Goal: Task Accomplishment & Management: Manage account settings

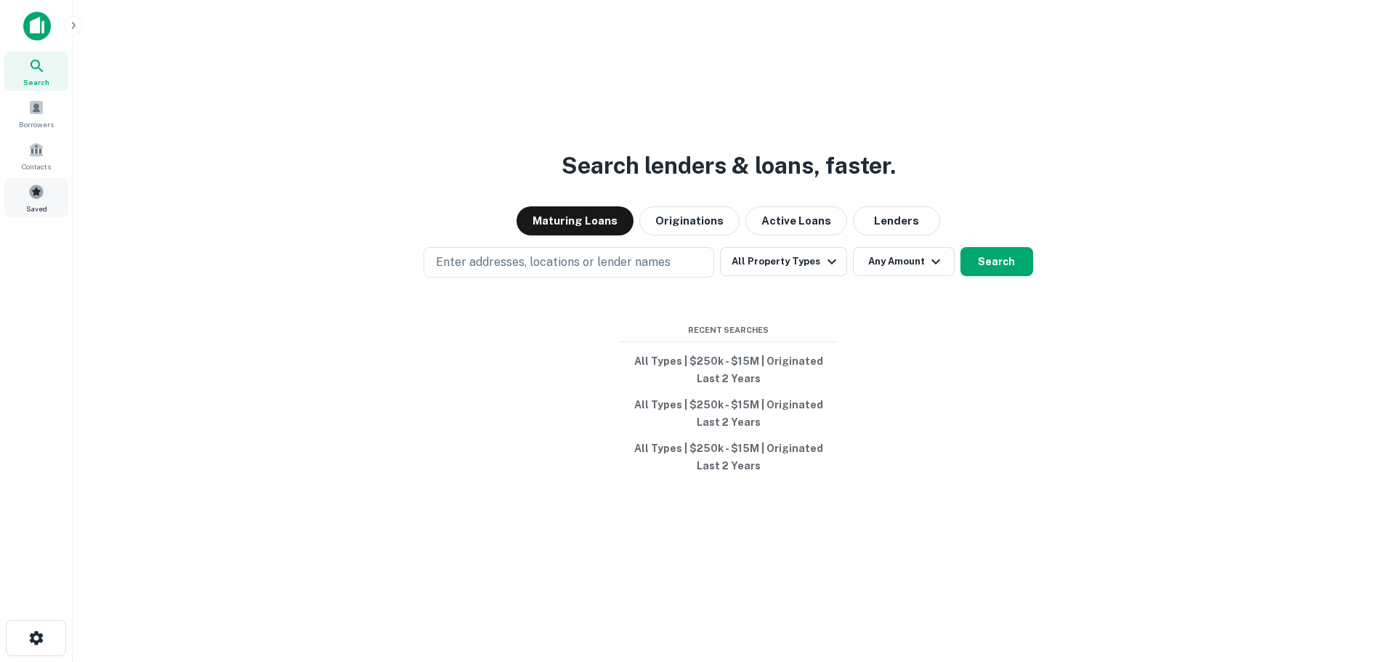
click at [38, 200] on div "Saved" at bounding box center [36, 197] width 64 height 39
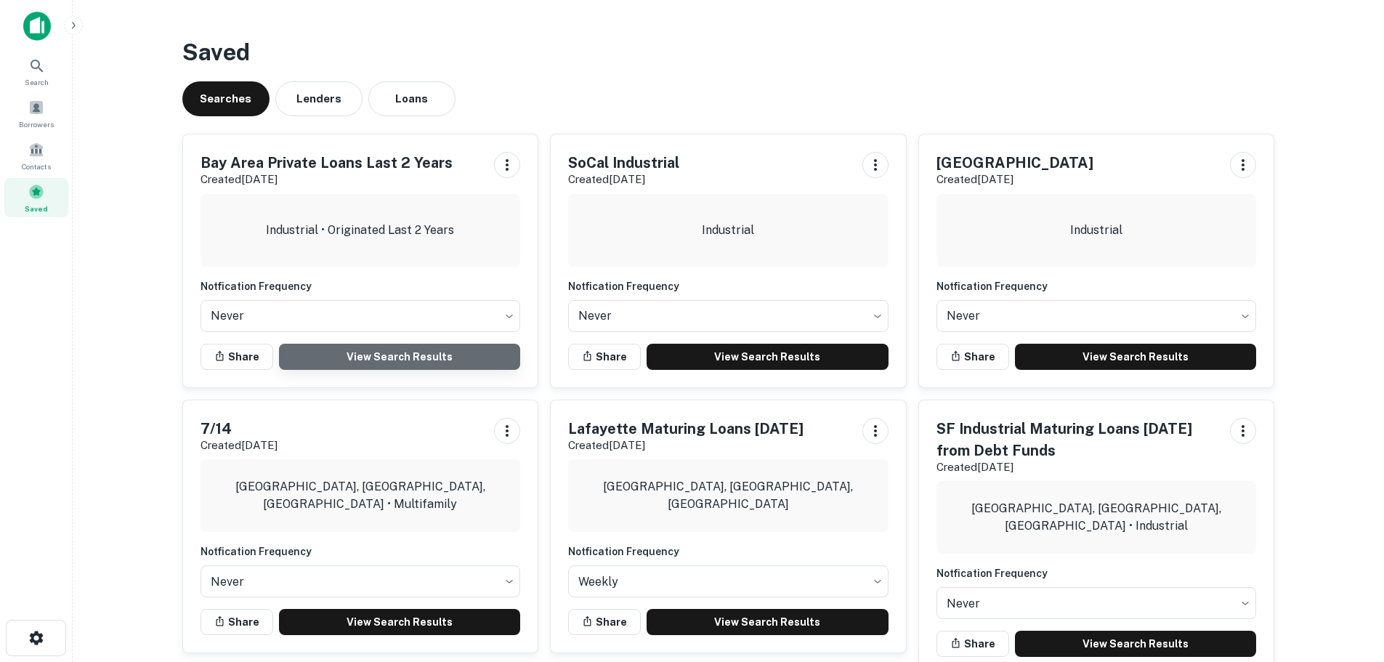
click at [386, 351] on link "View Search Results" at bounding box center [400, 357] width 242 height 26
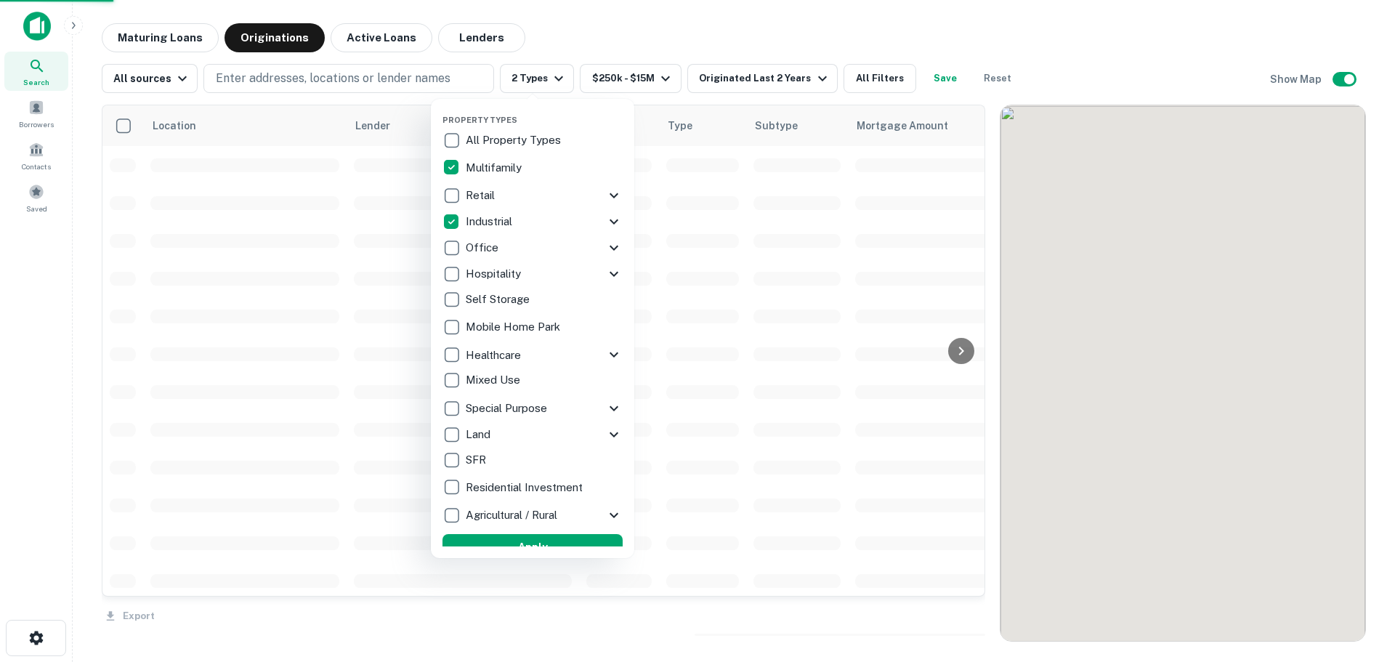
click at [492, 219] on p "Industrial" at bounding box center [490, 221] width 49 height 17
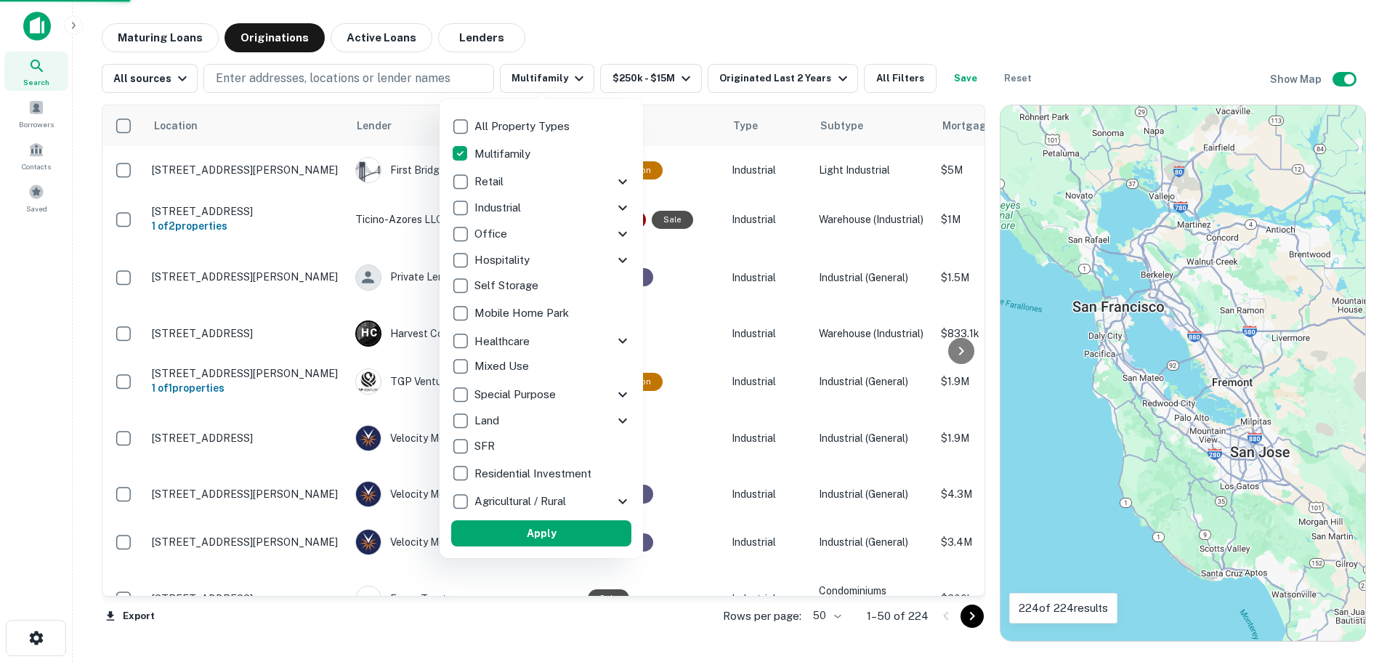
click at [533, 536] on button "Apply" at bounding box center [541, 533] width 180 height 26
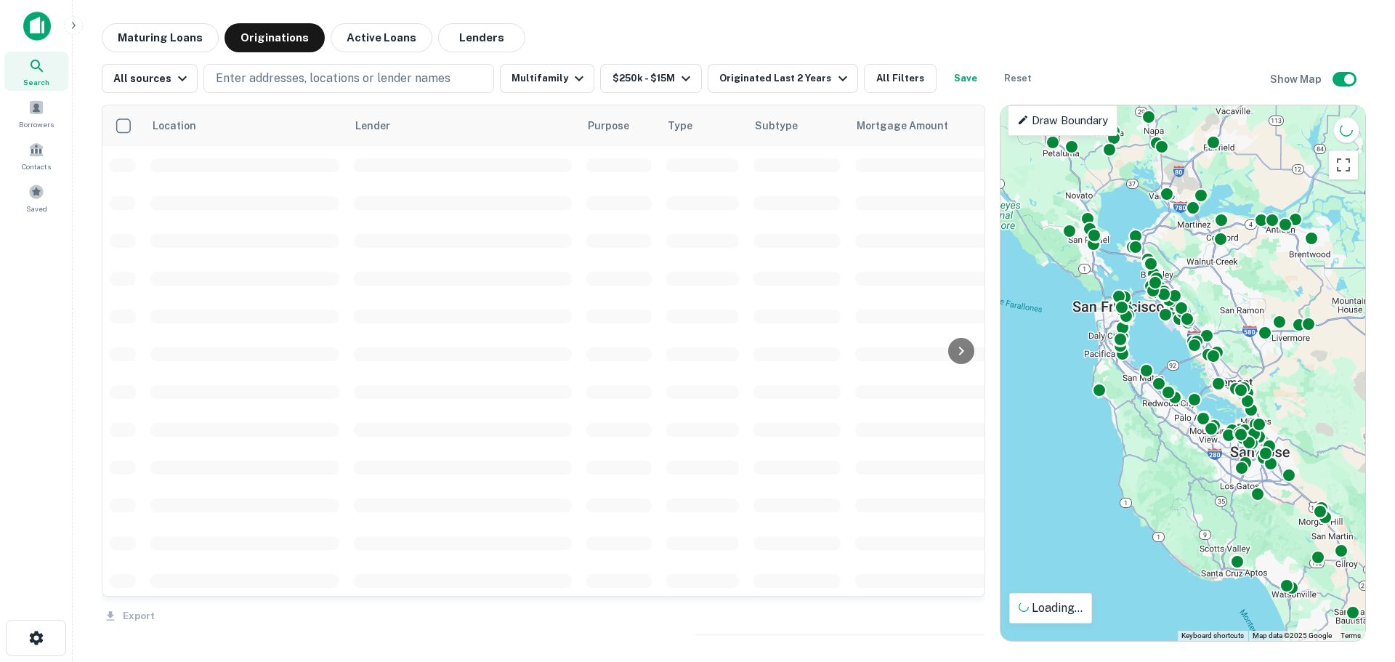
click at [945, 79] on button "Save" at bounding box center [965, 78] width 46 height 29
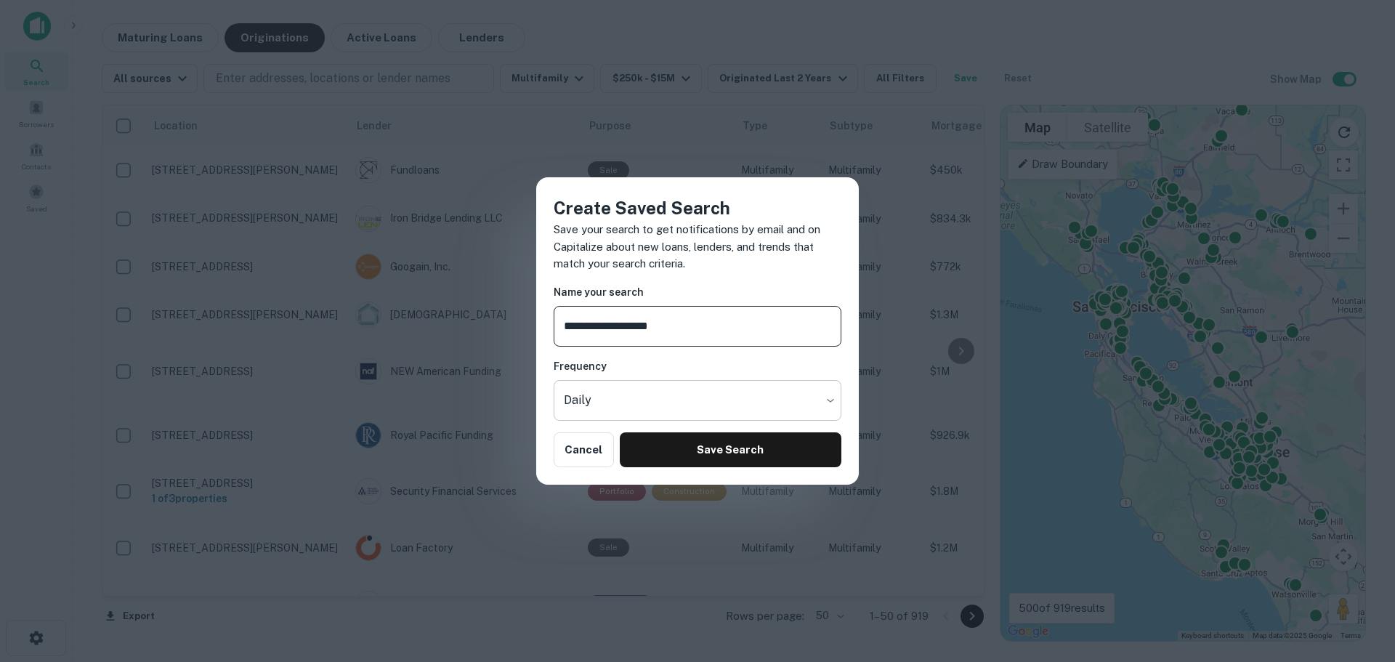
type input "**********"
click at [685, 403] on body "Search Borrowers Contacts Saved Maturing Loans Originations Active Loans Lender…" at bounding box center [697, 331] width 1395 height 662
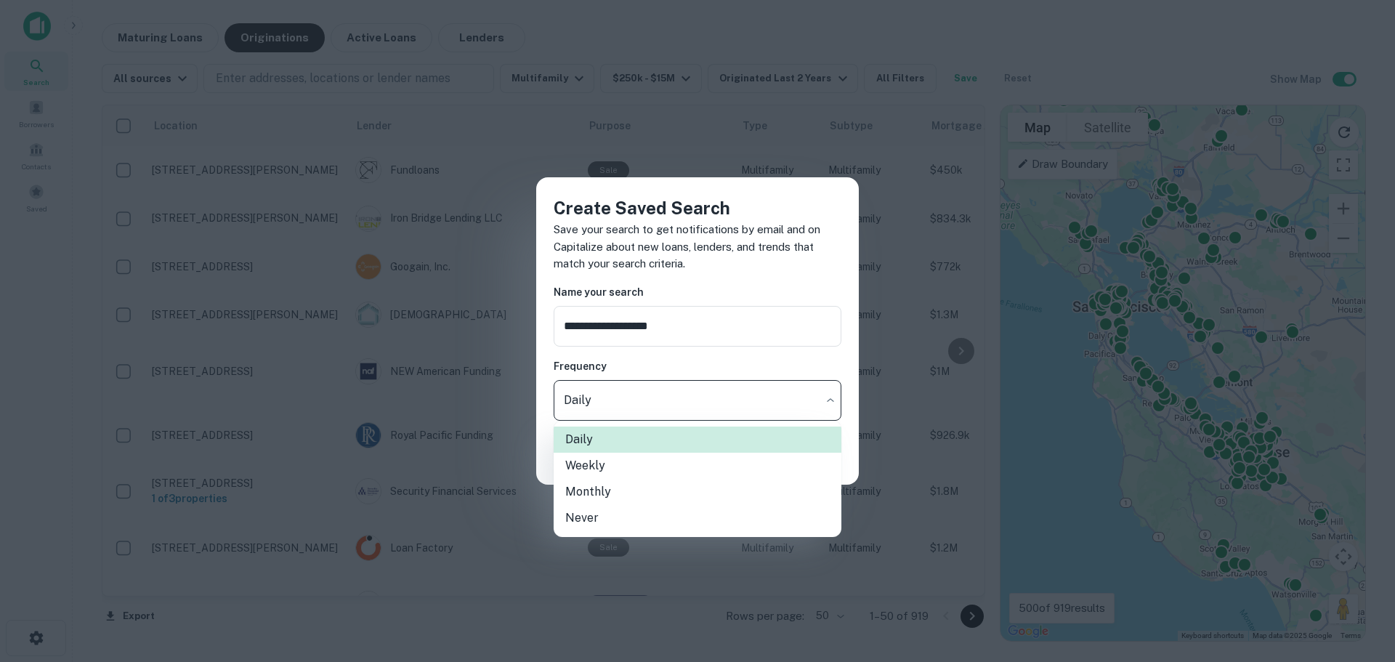
click at [667, 524] on li "Never" at bounding box center [697, 518] width 288 height 26
type input "*****"
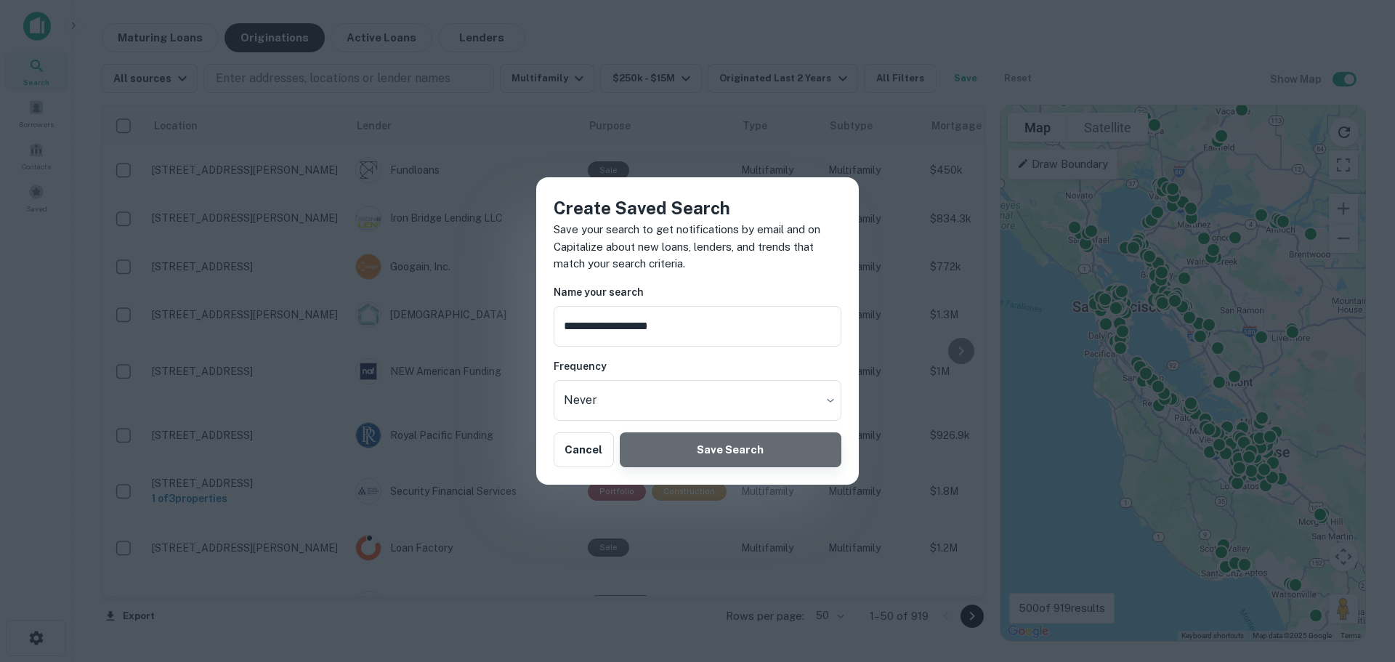
click at [718, 455] on button "Save Search" at bounding box center [731, 449] width 222 height 35
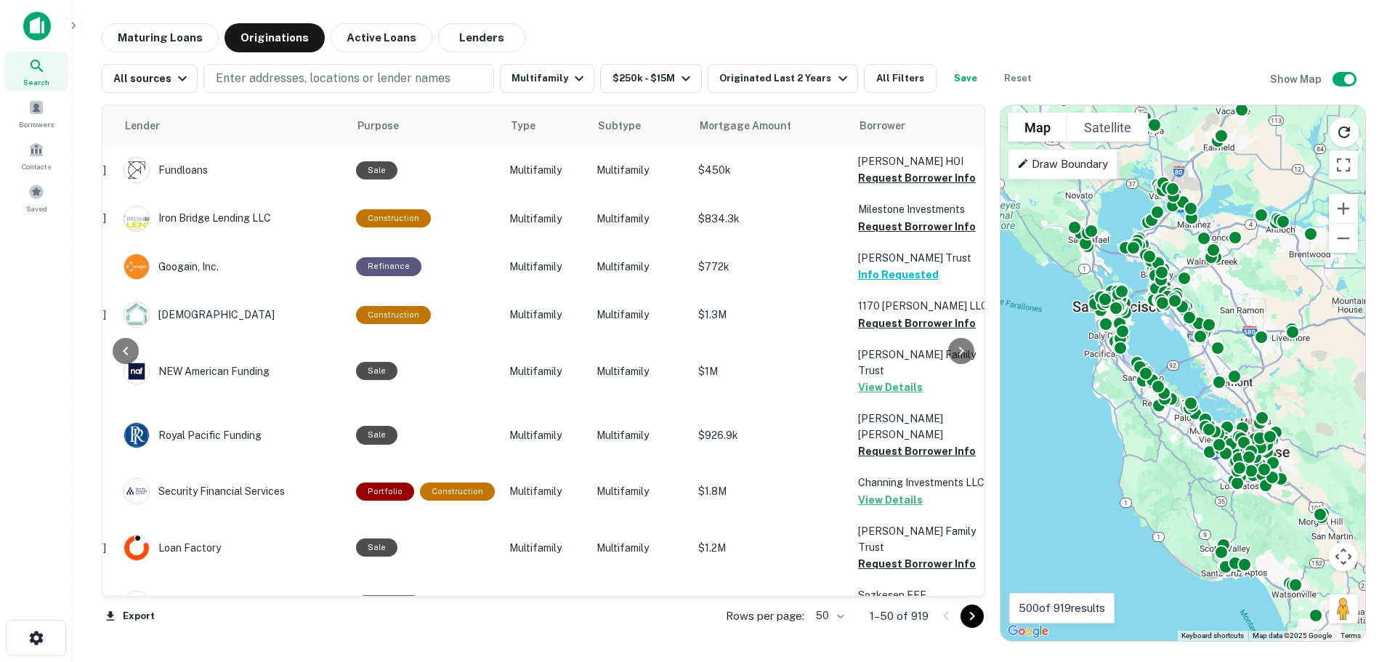
scroll to position [0, 226]
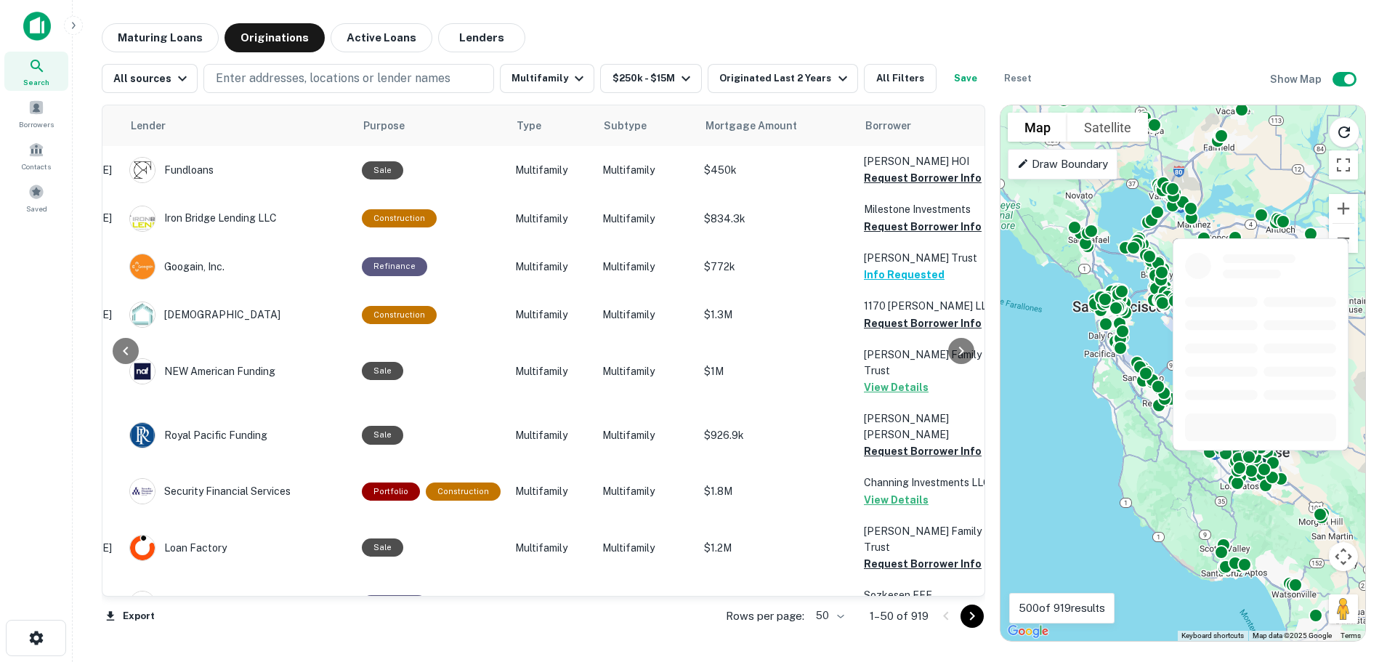
click at [840, 615] on body "Search Borrowers Contacts Saved Maturing Loans Originations Active Loans Lender…" at bounding box center [697, 331] width 1395 height 662
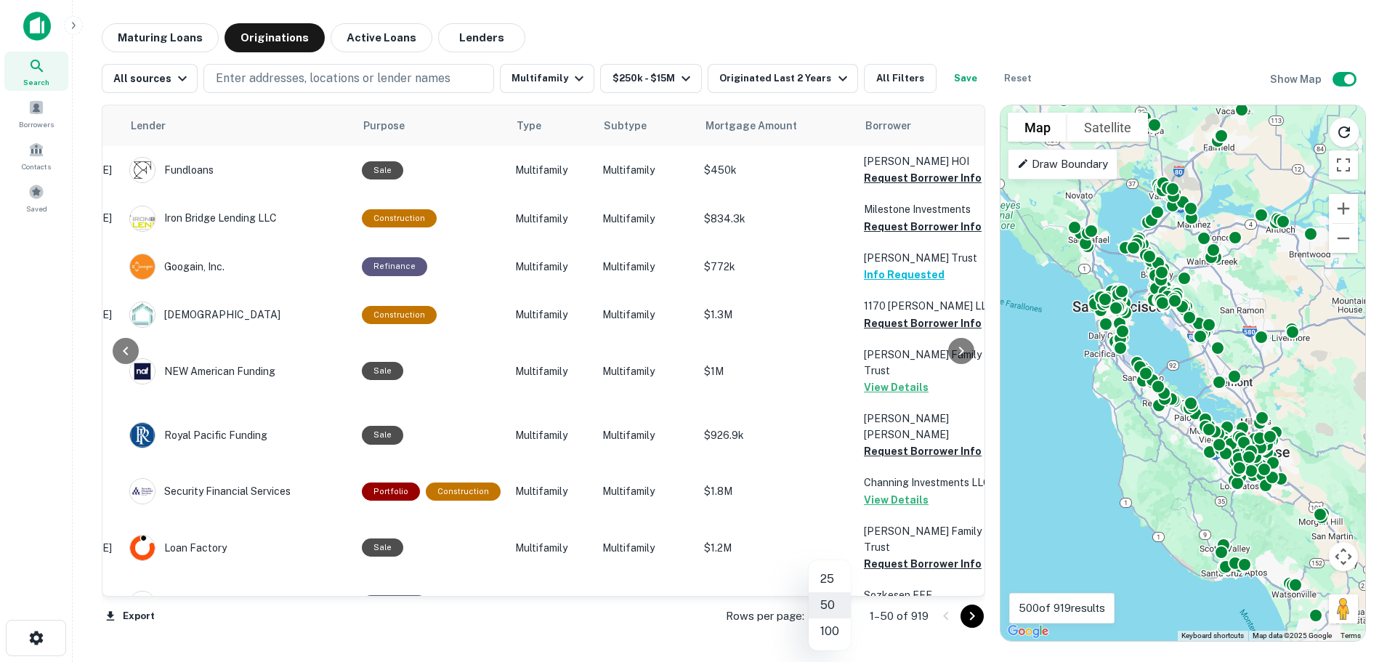
click at [834, 630] on li "100" at bounding box center [829, 631] width 42 height 26
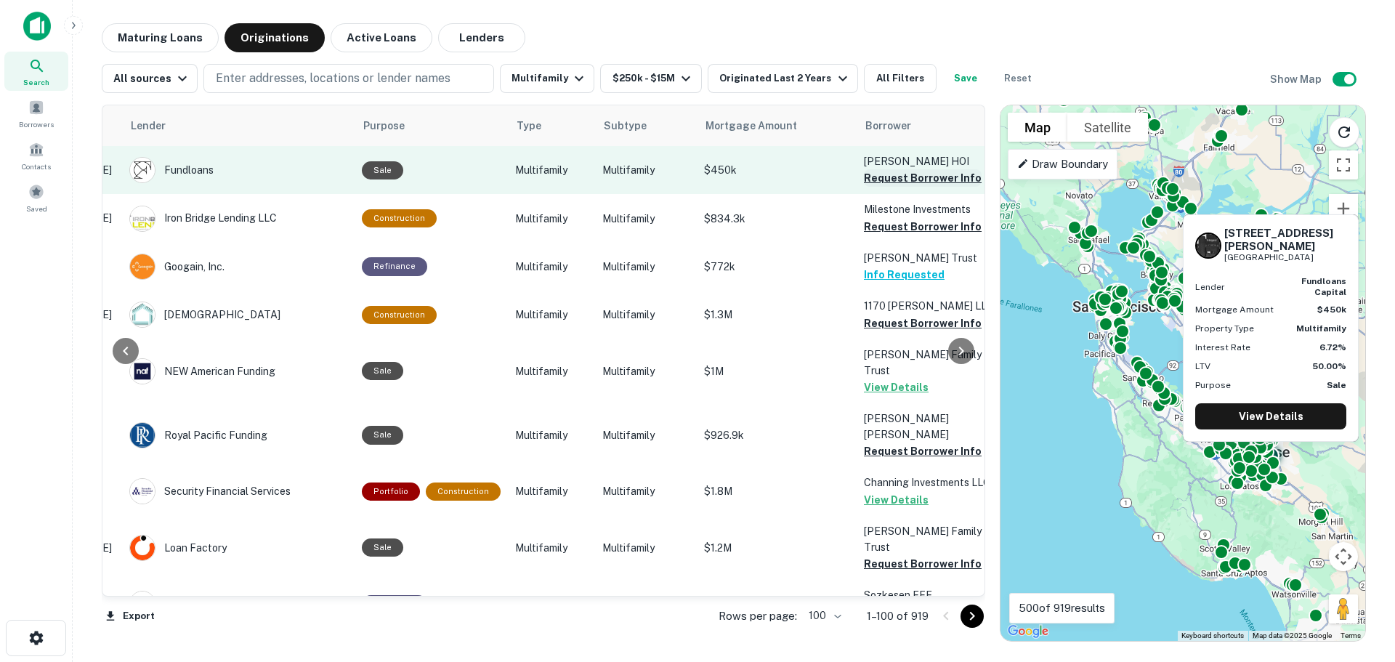
click at [881, 176] on button "Request Borrower Info" at bounding box center [923, 177] width 118 height 17
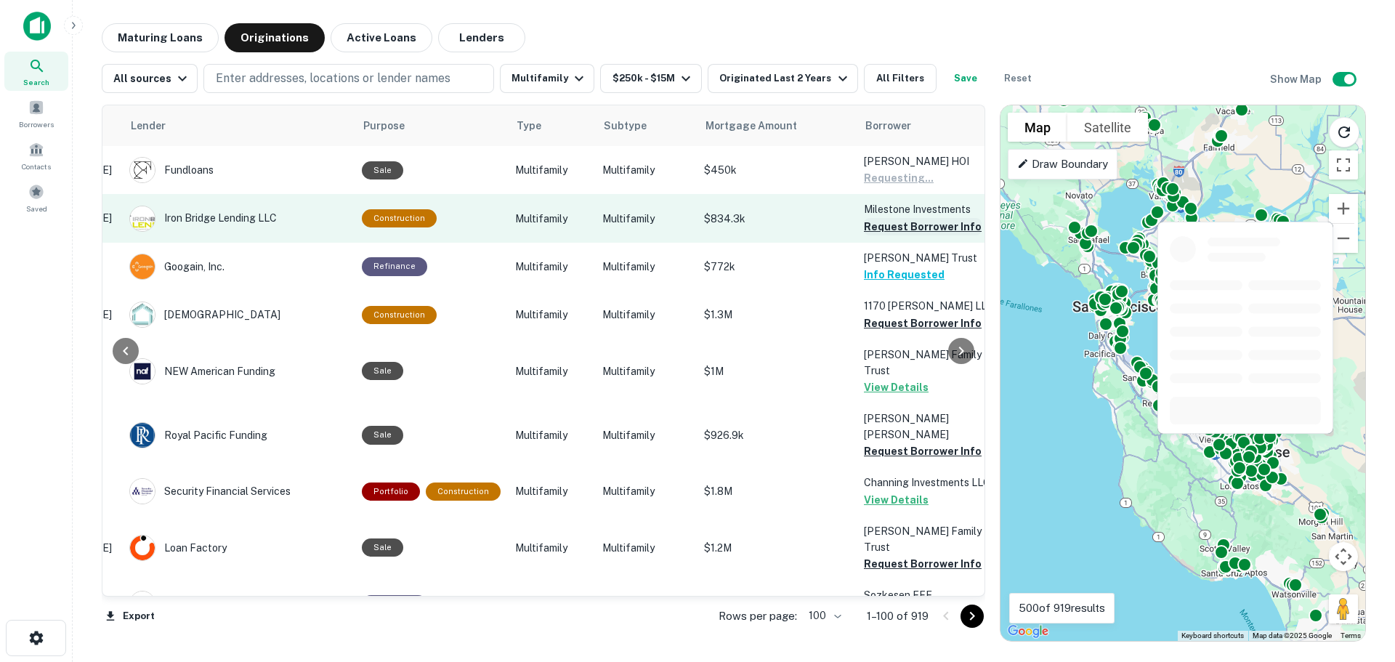
click at [888, 230] on button "Request Borrower Info" at bounding box center [923, 226] width 118 height 17
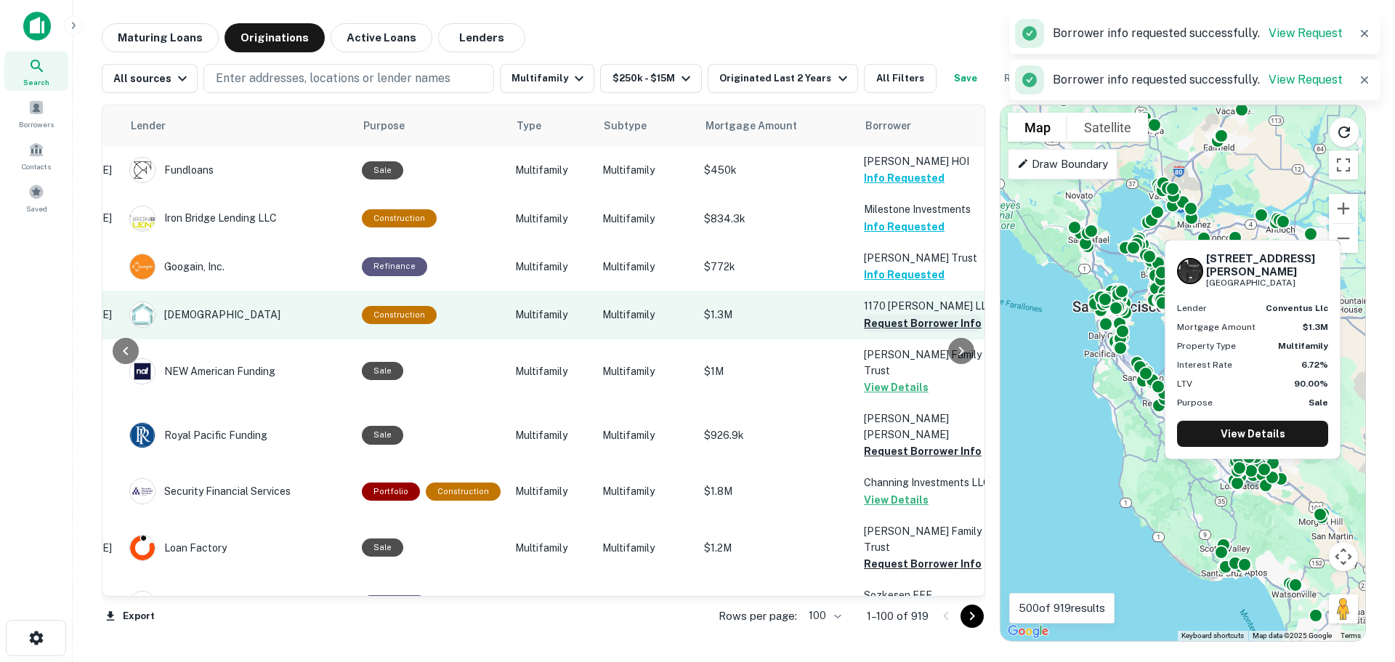
click at [890, 320] on button "Request Borrower Info" at bounding box center [923, 323] width 118 height 17
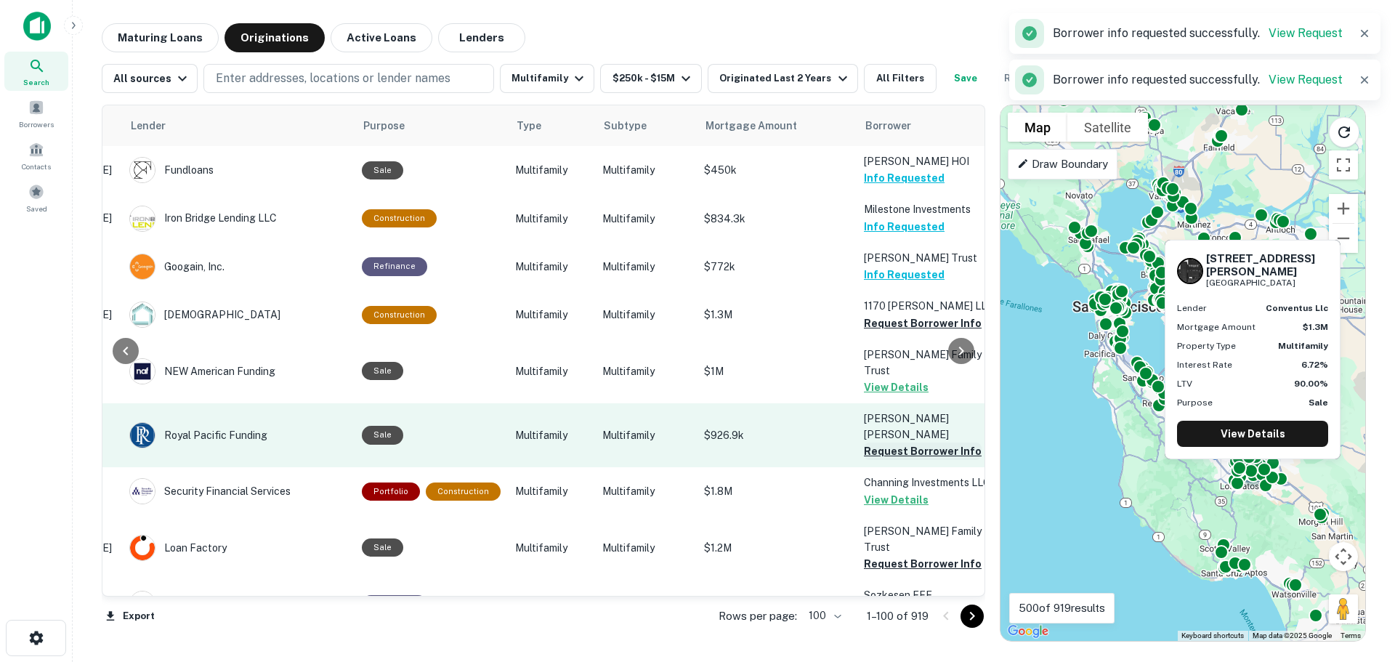
click at [891, 442] on button "Request Borrower Info" at bounding box center [923, 450] width 118 height 17
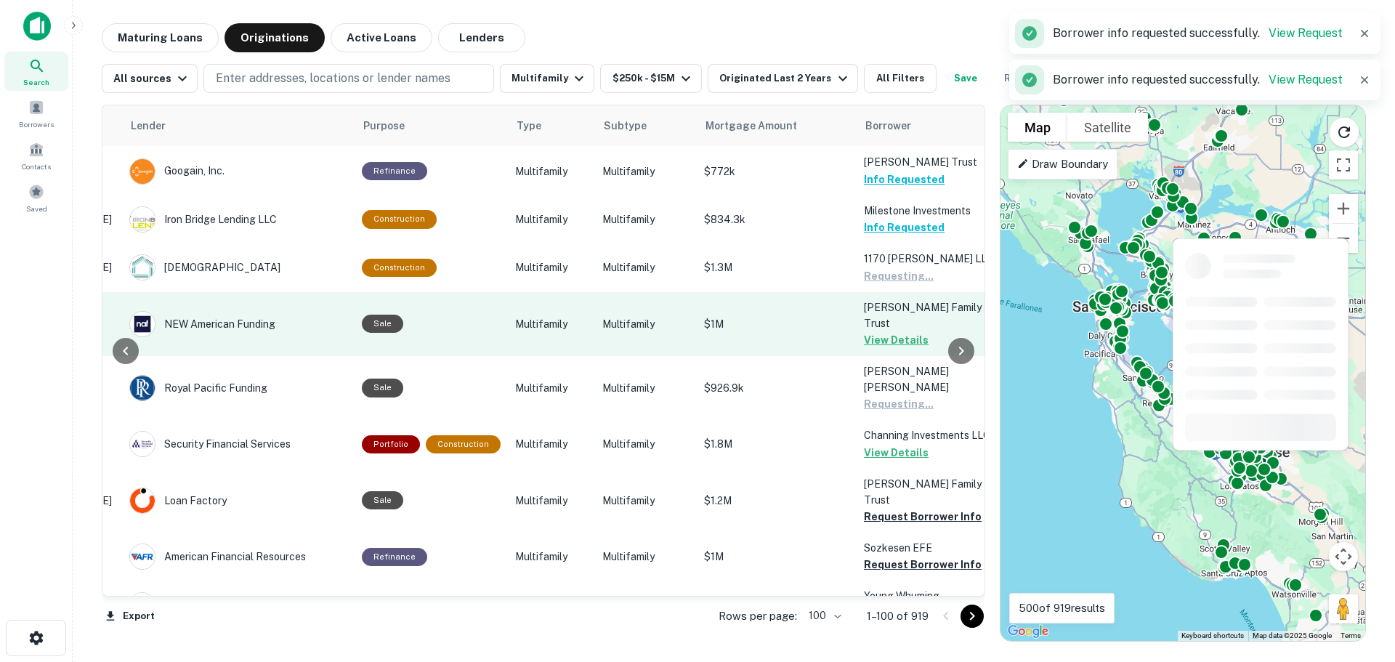
scroll to position [145, 226]
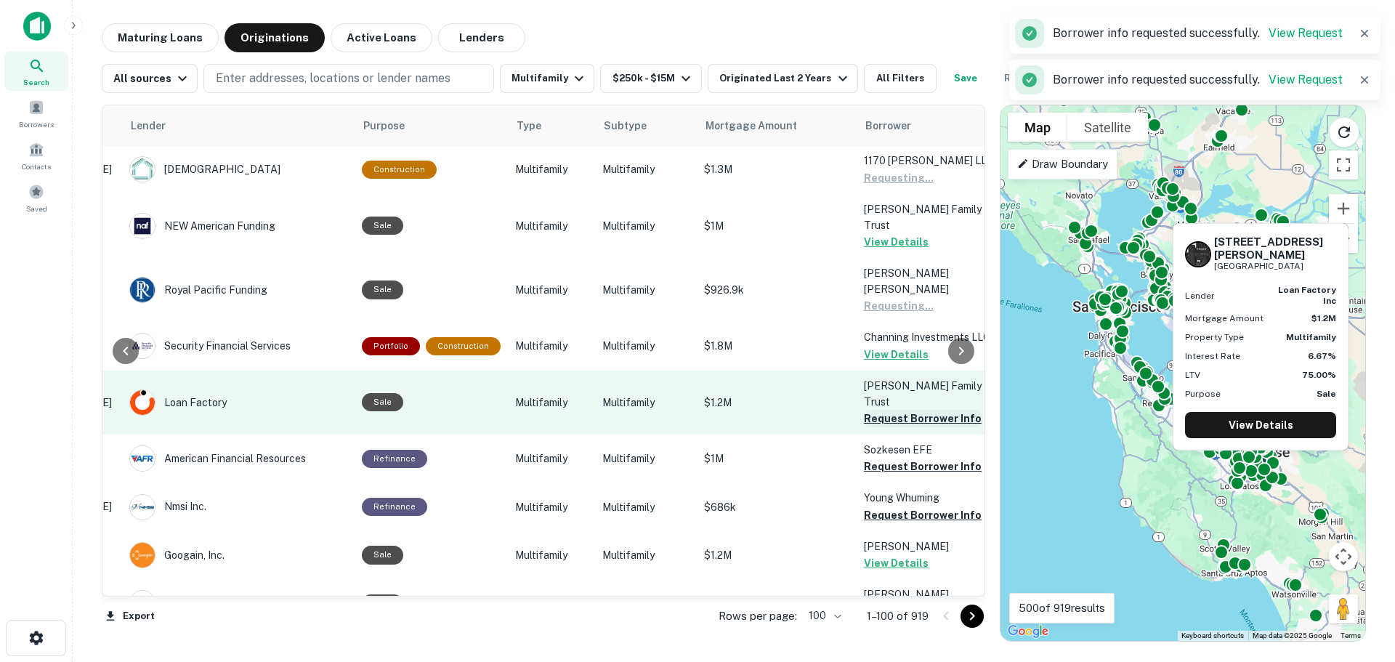
click at [875, 410] on button "Request Borrower Info" at bounding box center [923, 418] width 118 height 17
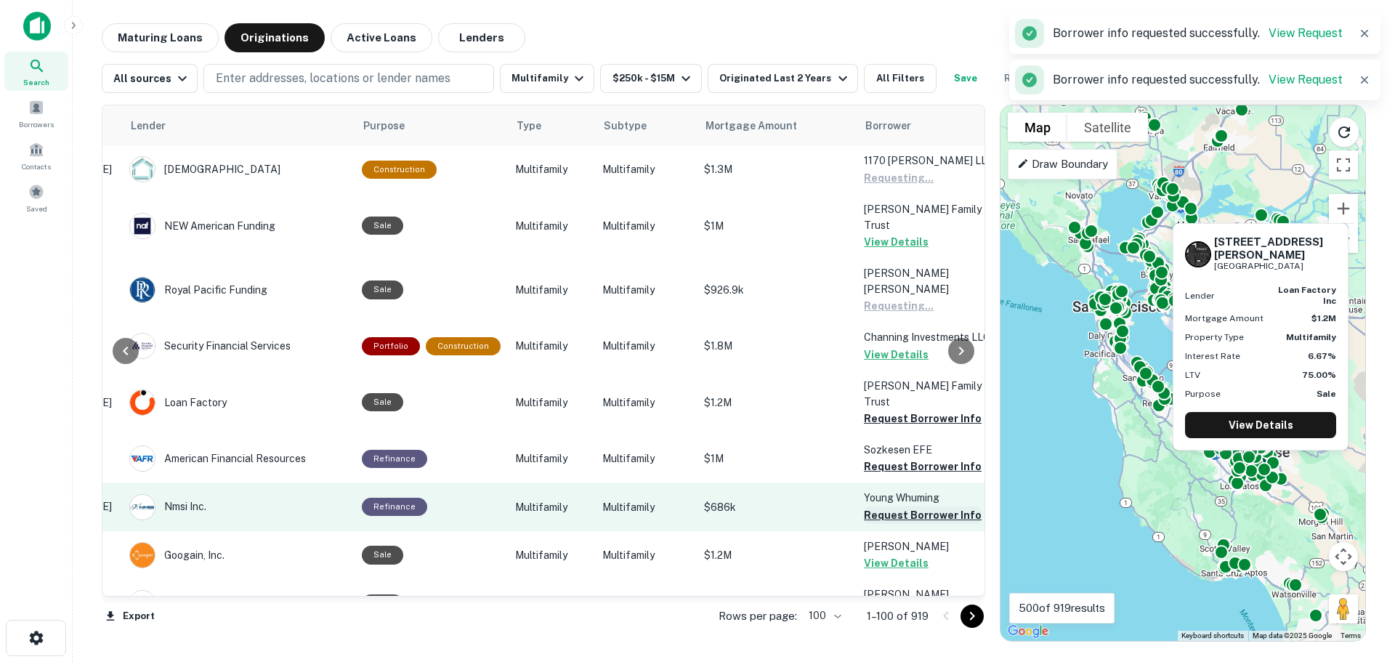
click at [881, 458] on button "Request Borrower Info" at bounding box center [923, 466] width 118 height 17
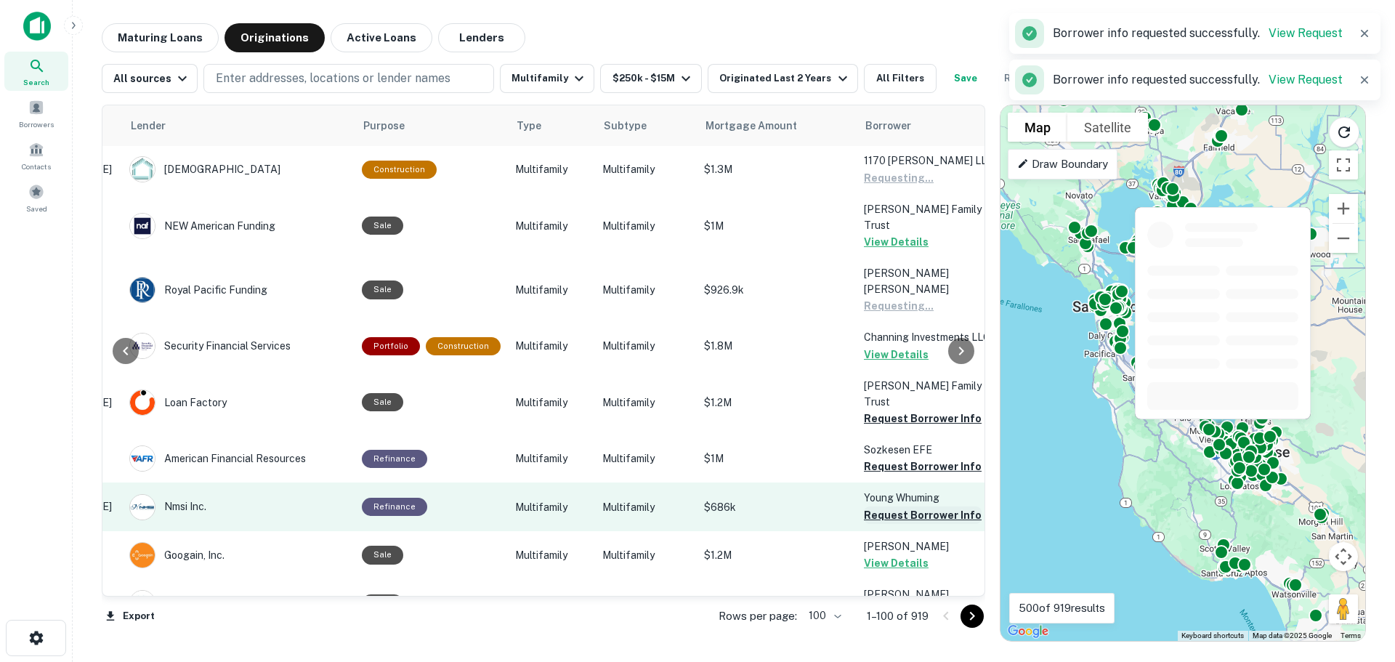
click at [883, 506] on button "Request Borrower Info" at bounding box center [923, 514] width 118 height 17
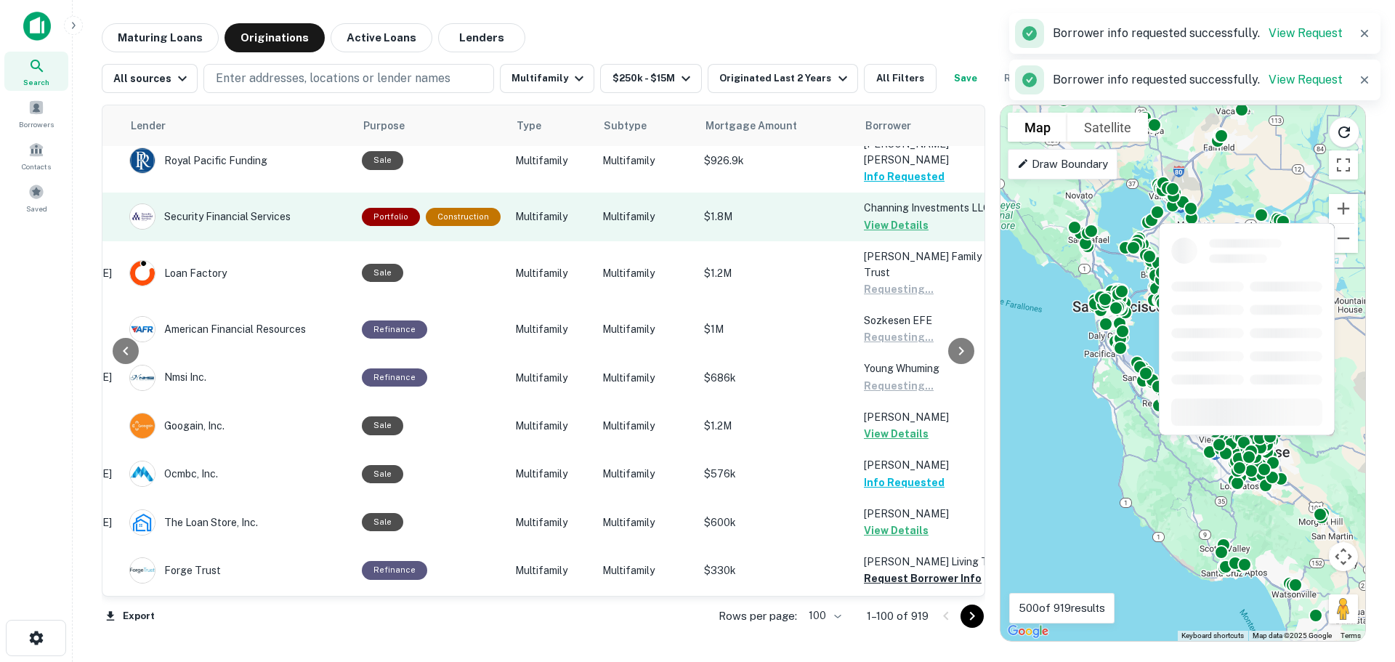
scroll to position [436, 226]
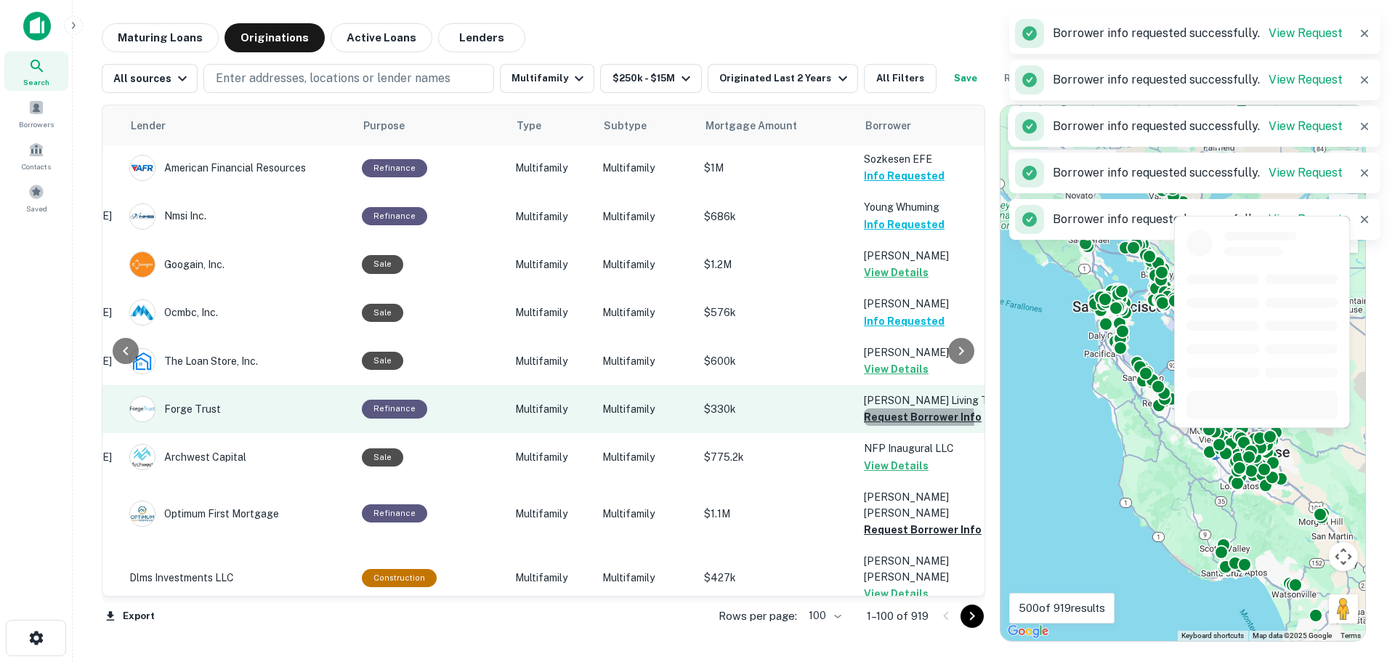
click at [886, 408] on button "Request Borrower Info" at bounding box center [923, 416] width 118 height 17
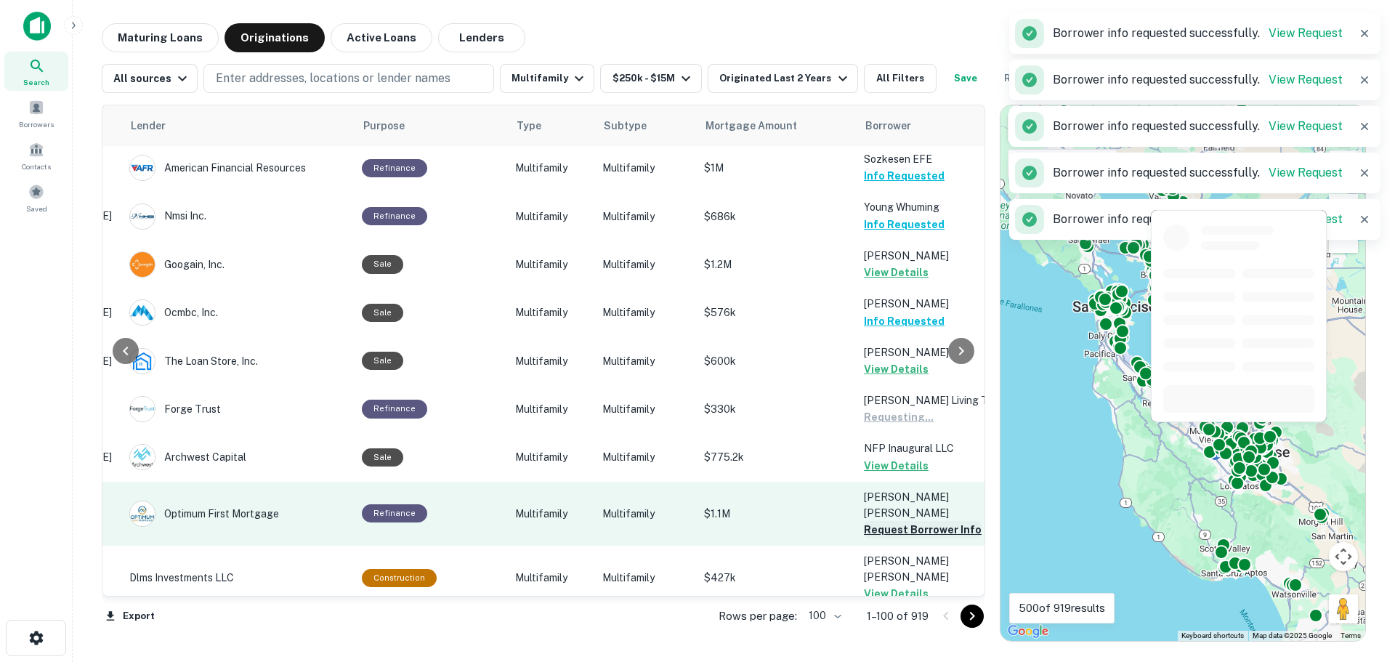
click at [901, 521] on button "Request Borrower Info" at bounding box center [923, 529] width 118 height 17
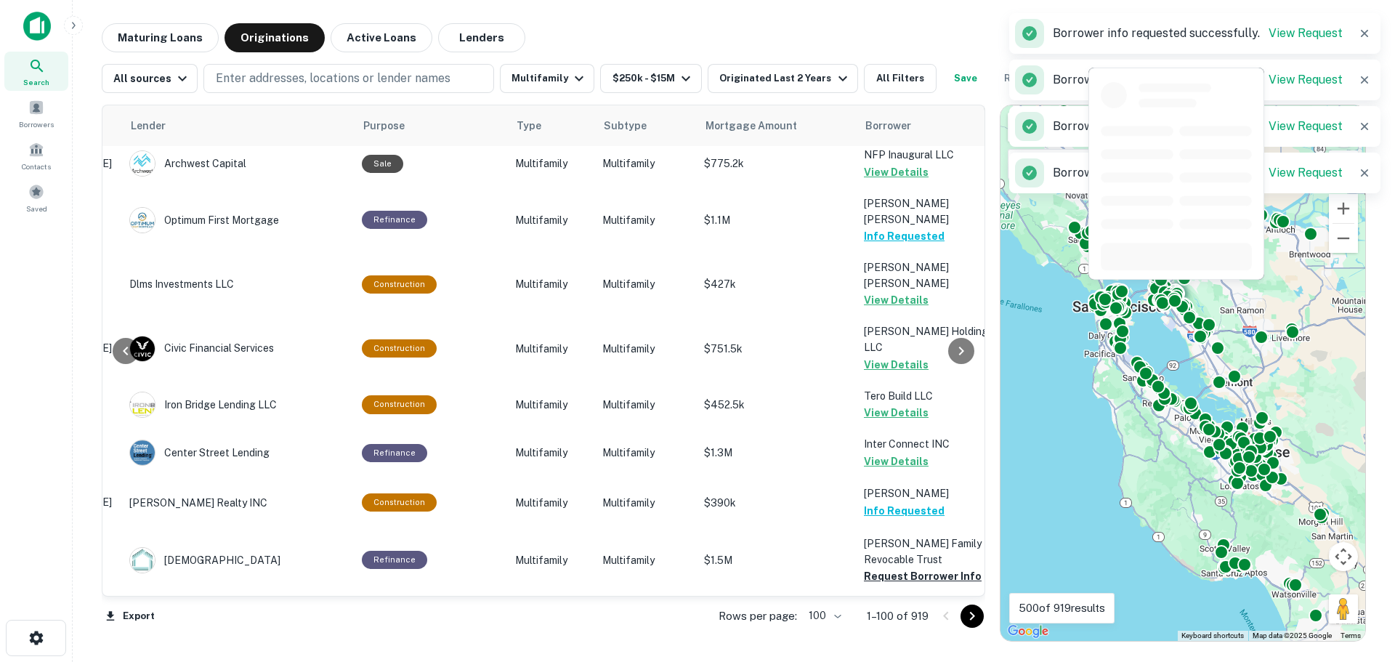
scroll to position [872, 226]
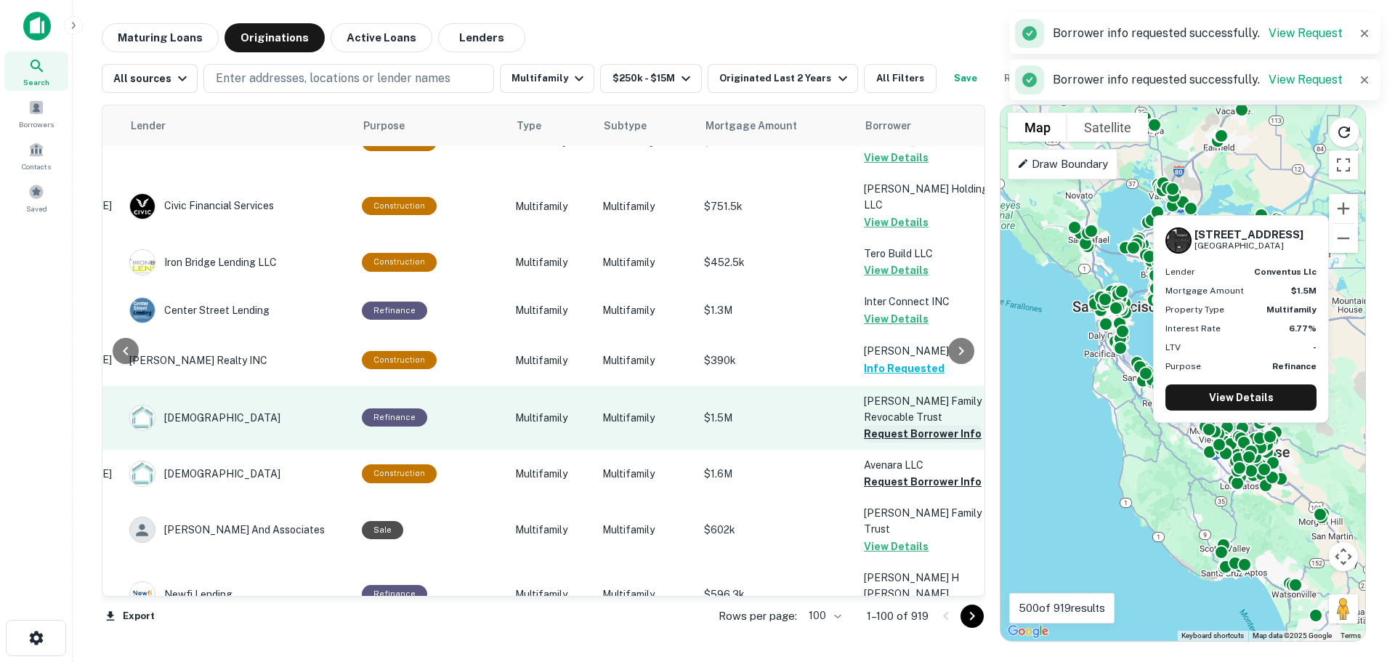
click at [891, 425] on button "Request Borrower Info" at bounding box center [923, 433] width 118 height 17
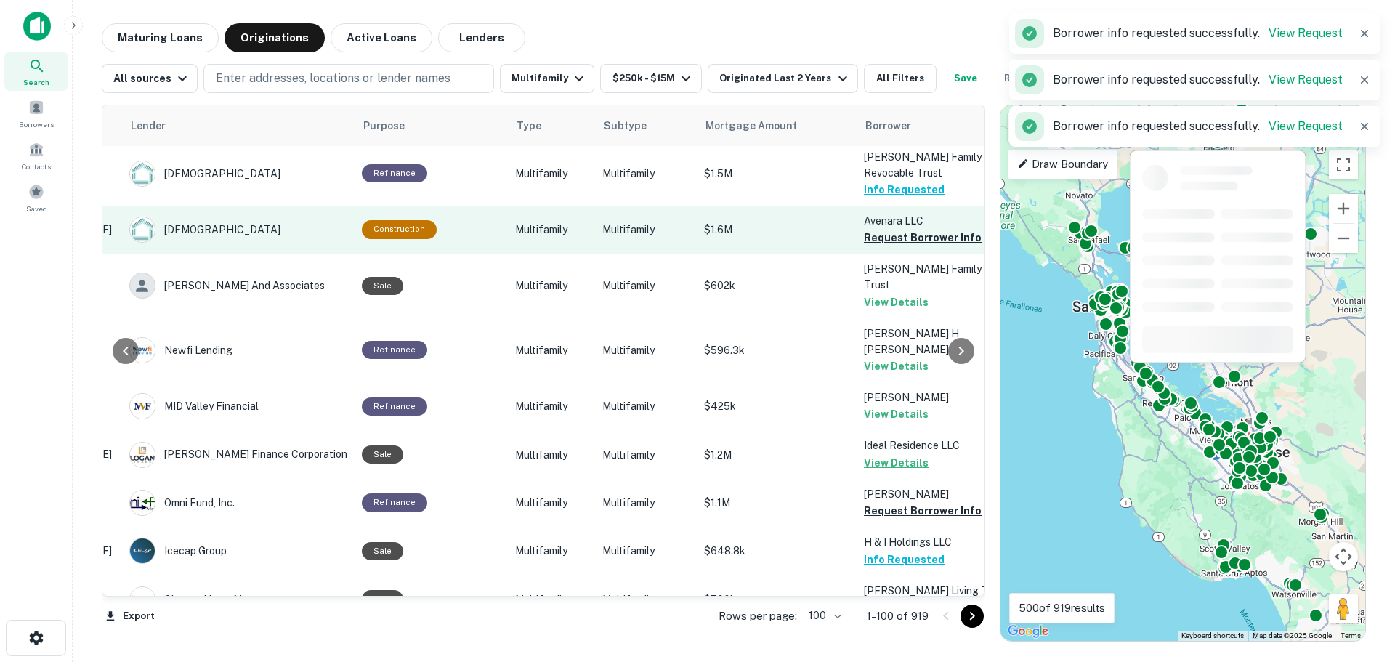
scroll to position [1162, 226]
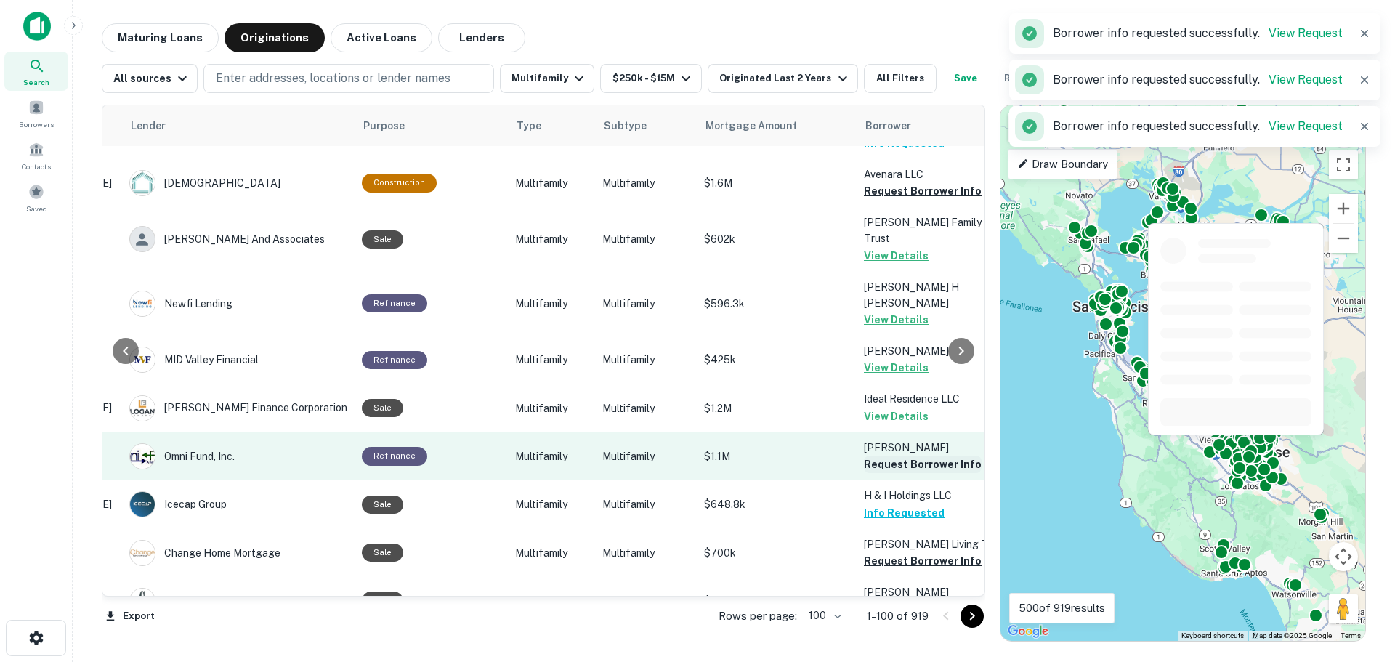
click at [893, 455] on button "Request Borrower Info" at bounding box center [923, 463] width 118 height 17
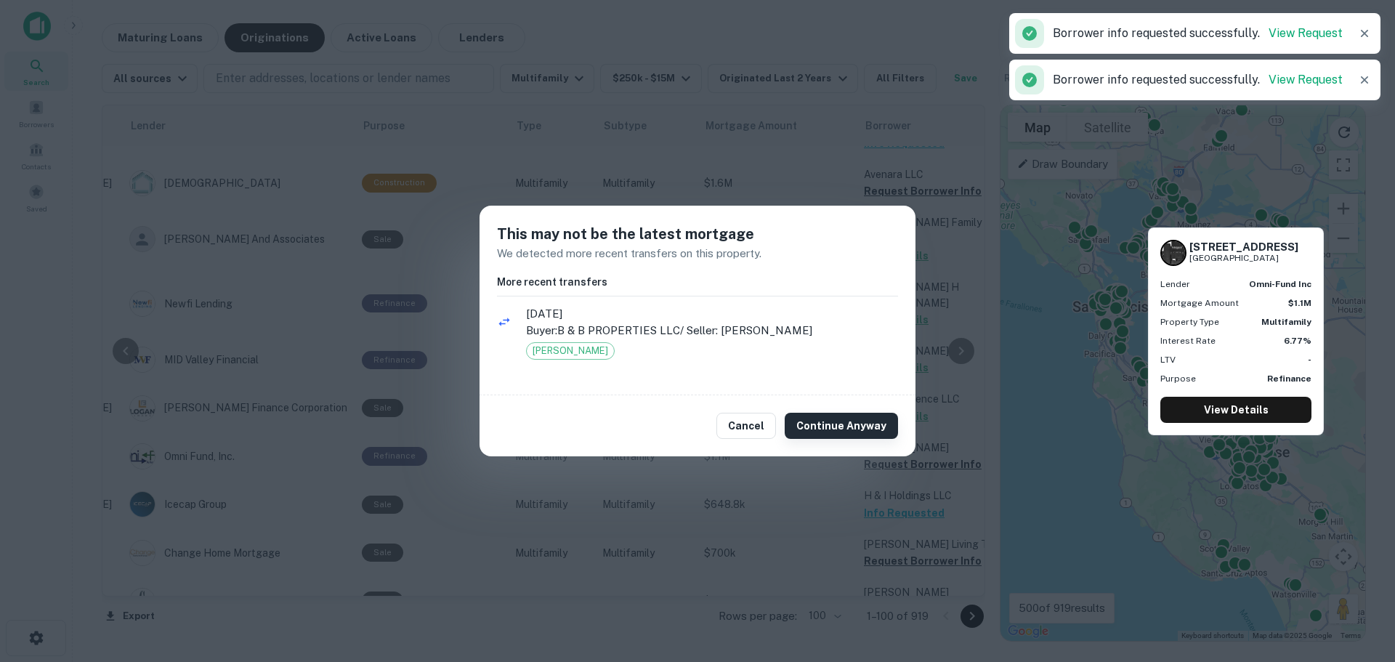
click at [854, 423] on button "Continue Anyway" at bounding box center [840, 426] width 113 height 26
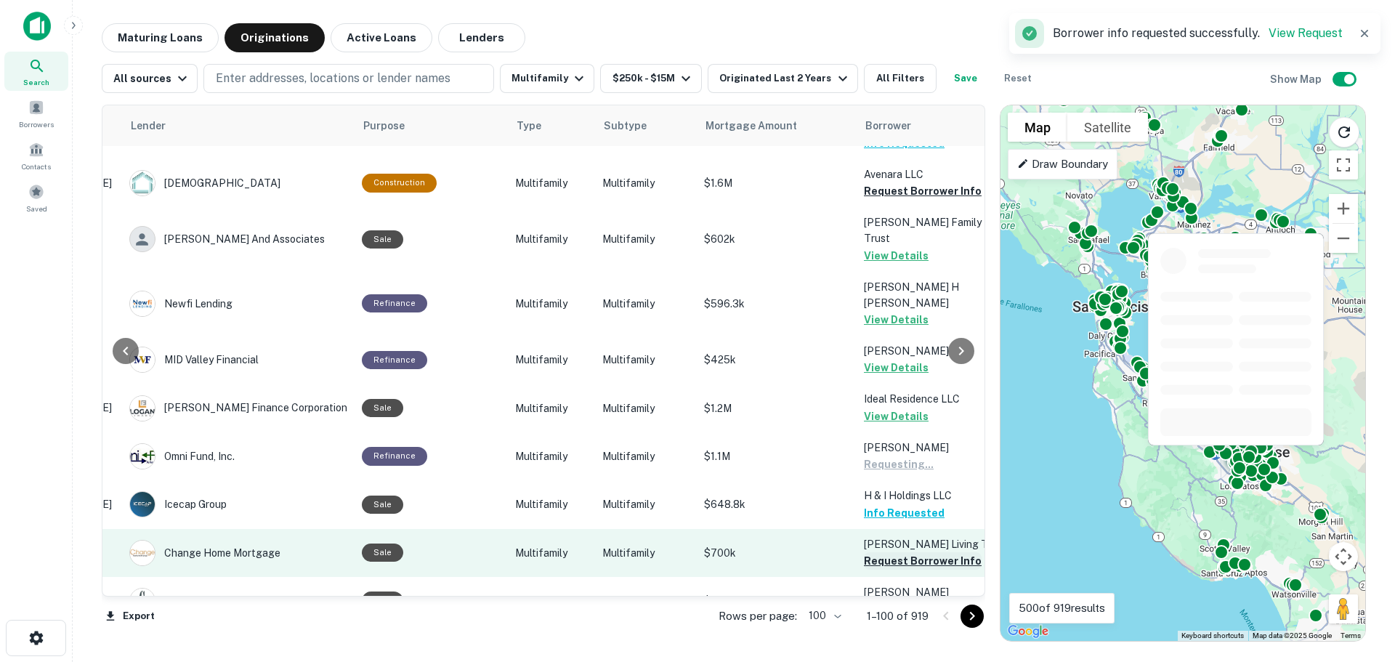
click at [888, 552] on button "Request Borrower Info" at bounding box center [923, 560] width 118 height 17
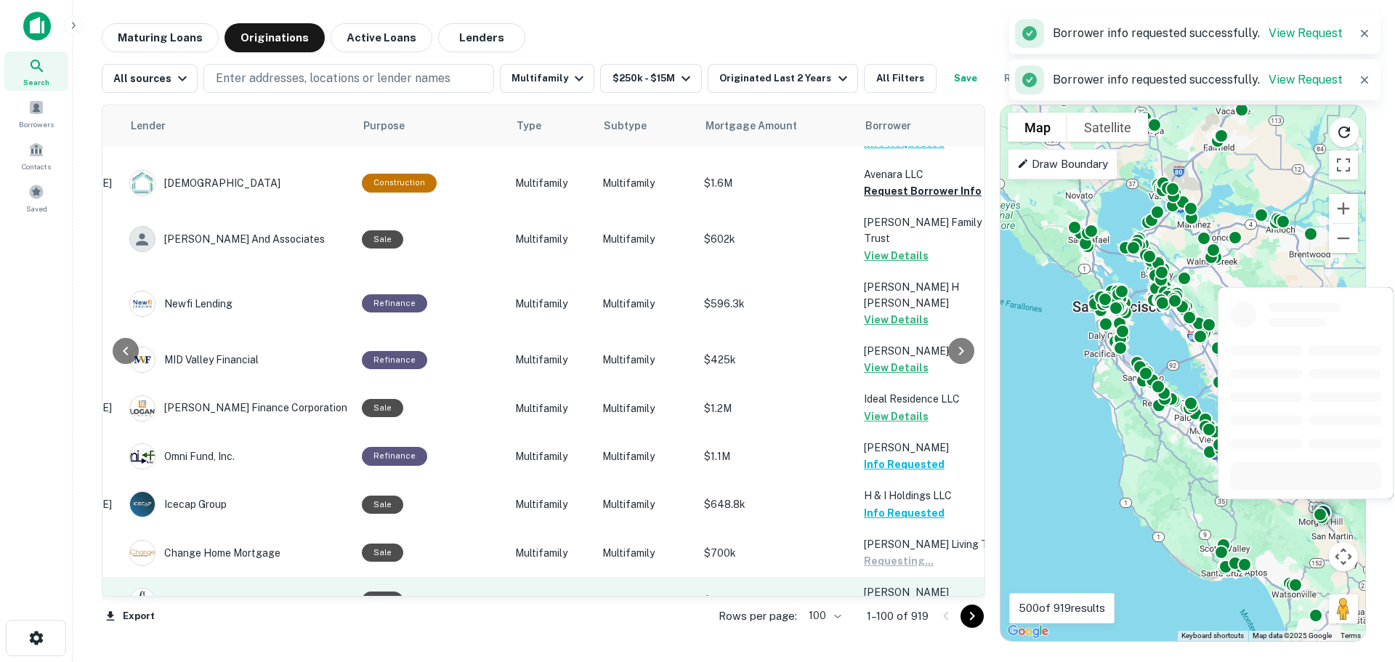
click at [893, 600] on button "Request Borrower Info" at bounding box center [923, 608] width 118 height 17
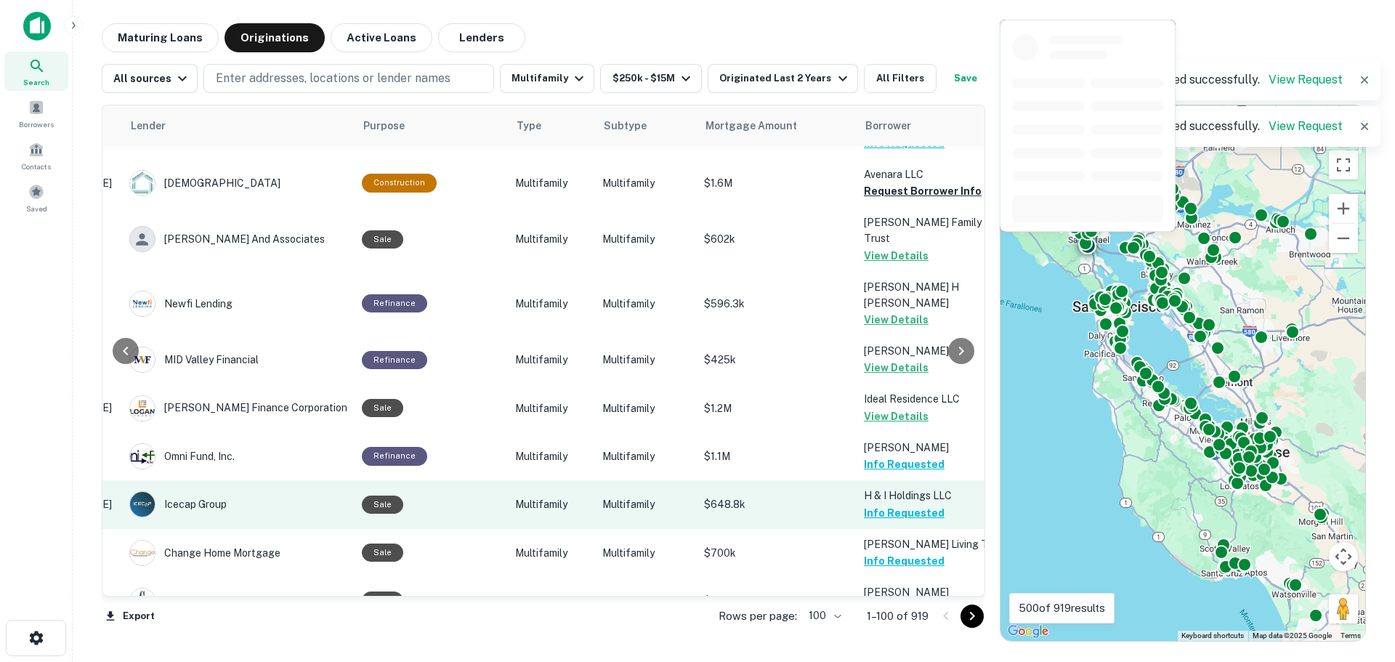
scroll to position [1307, 226]
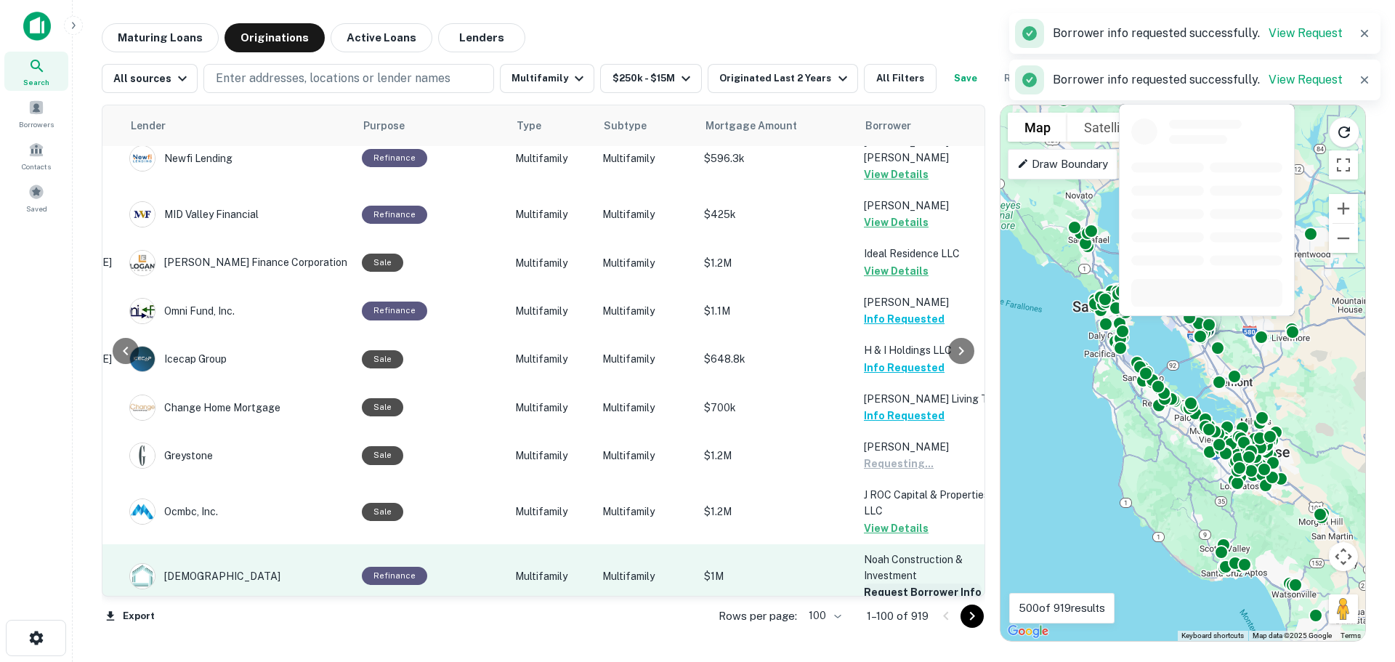
click at [888, 583] on button "Request Borrower Info" at bounding box center [923, 591] width 118 height 17
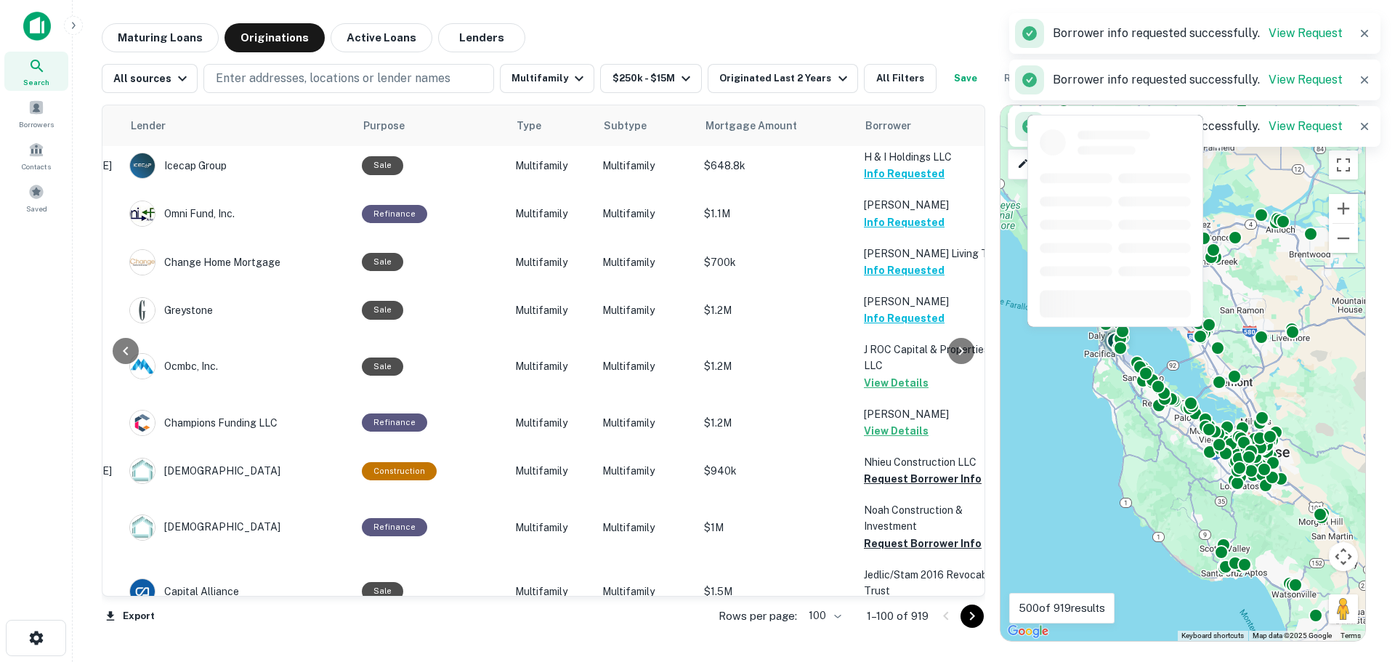
scroll to position [1598, 226]
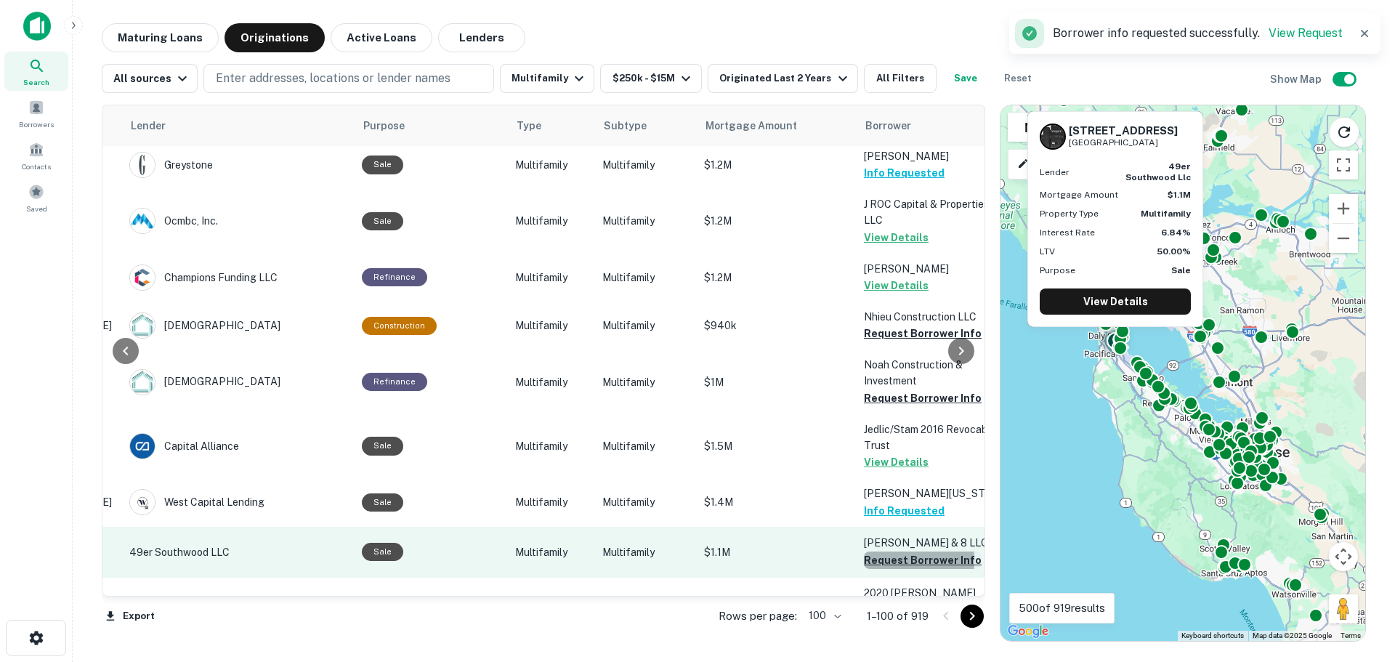
click at [872, 551] on button "Request Borrower Info" at bounding box center [923, 559] width 118 height 17
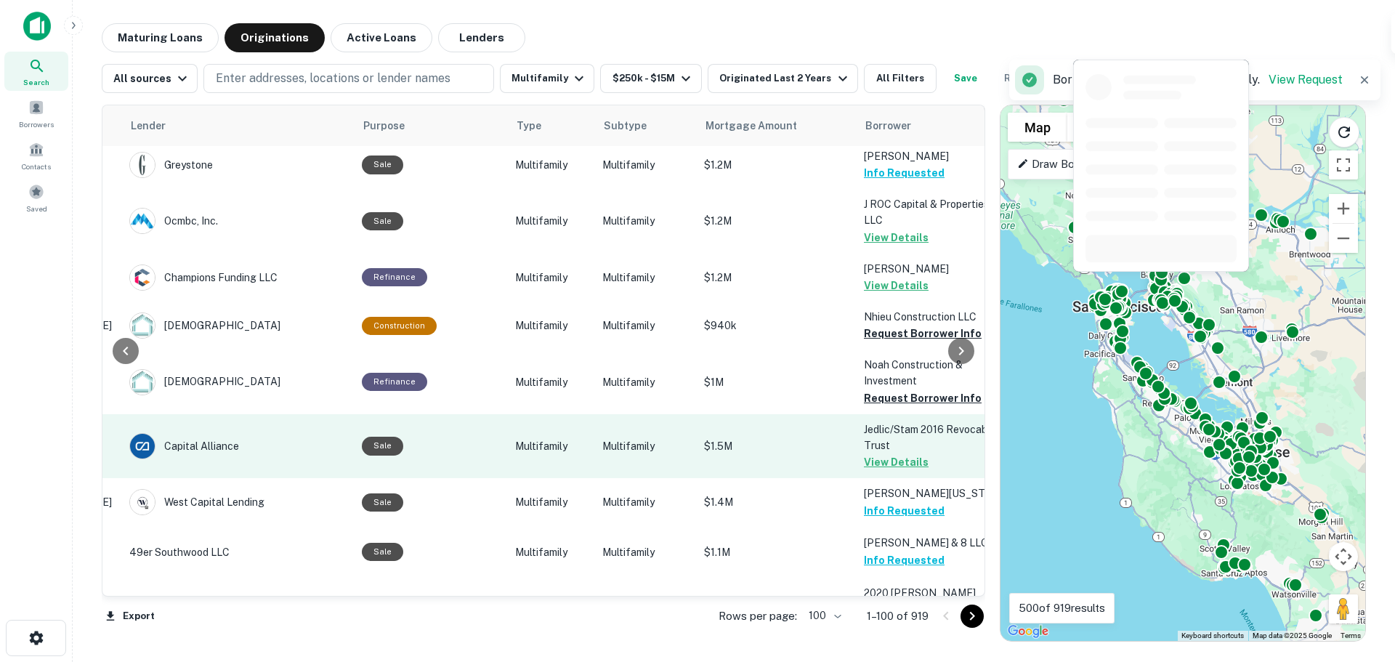
scroll to position [1743, 226]
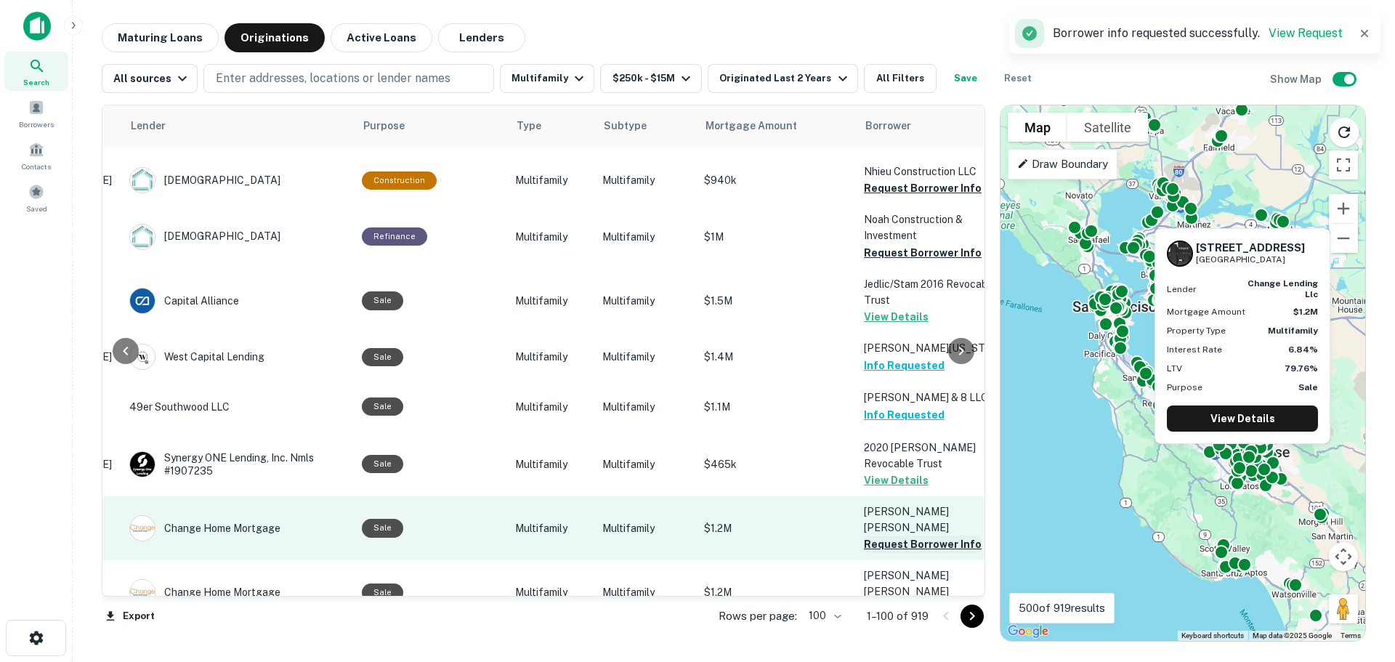
click at [877, 535] on button "Request Borrower Info" at bounding box center [923, 543] width 118 height 17
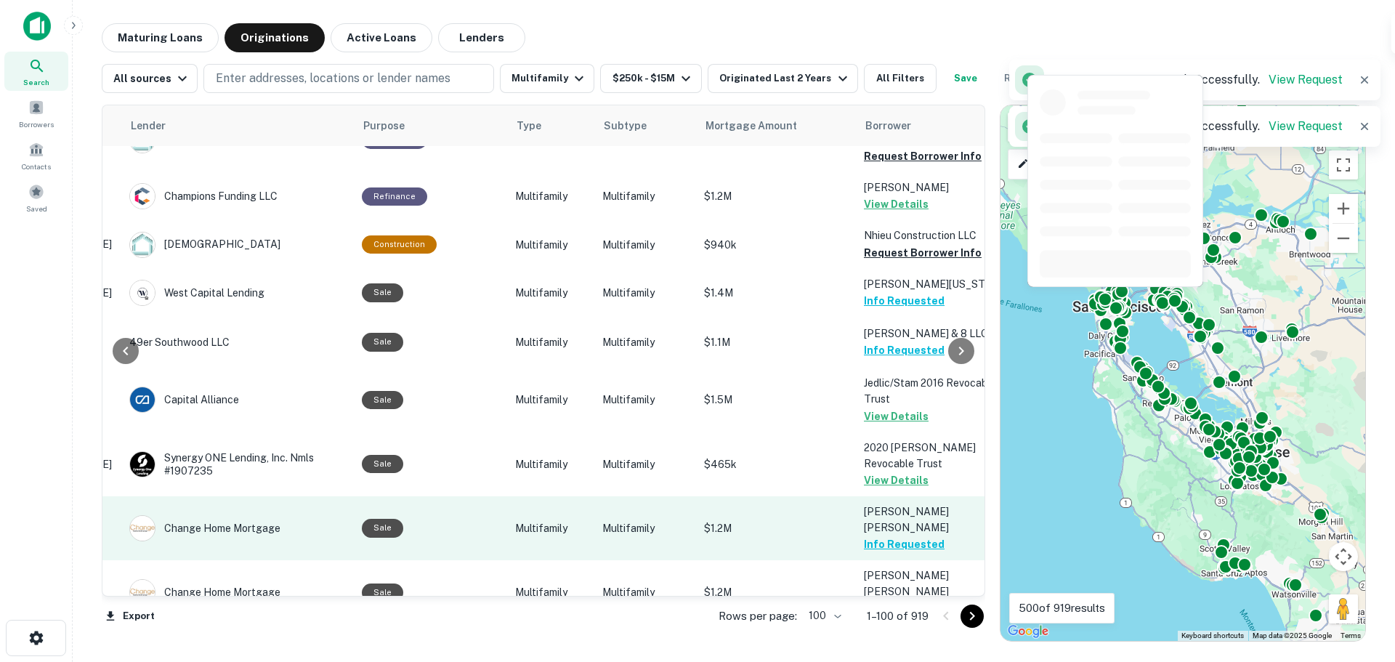
scroll to position [1889, 226]
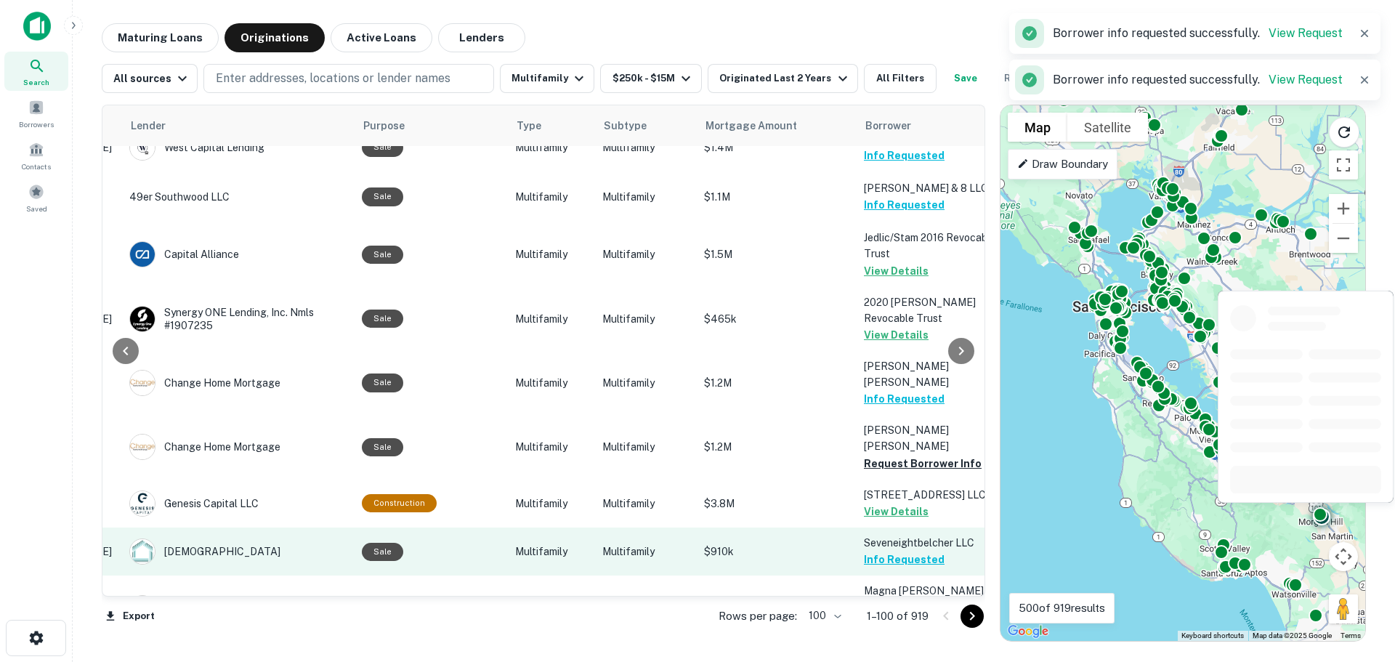
click at [882, 615] on button "Request Borrower Info" at bounding box center [923, 623] width 118 height 17
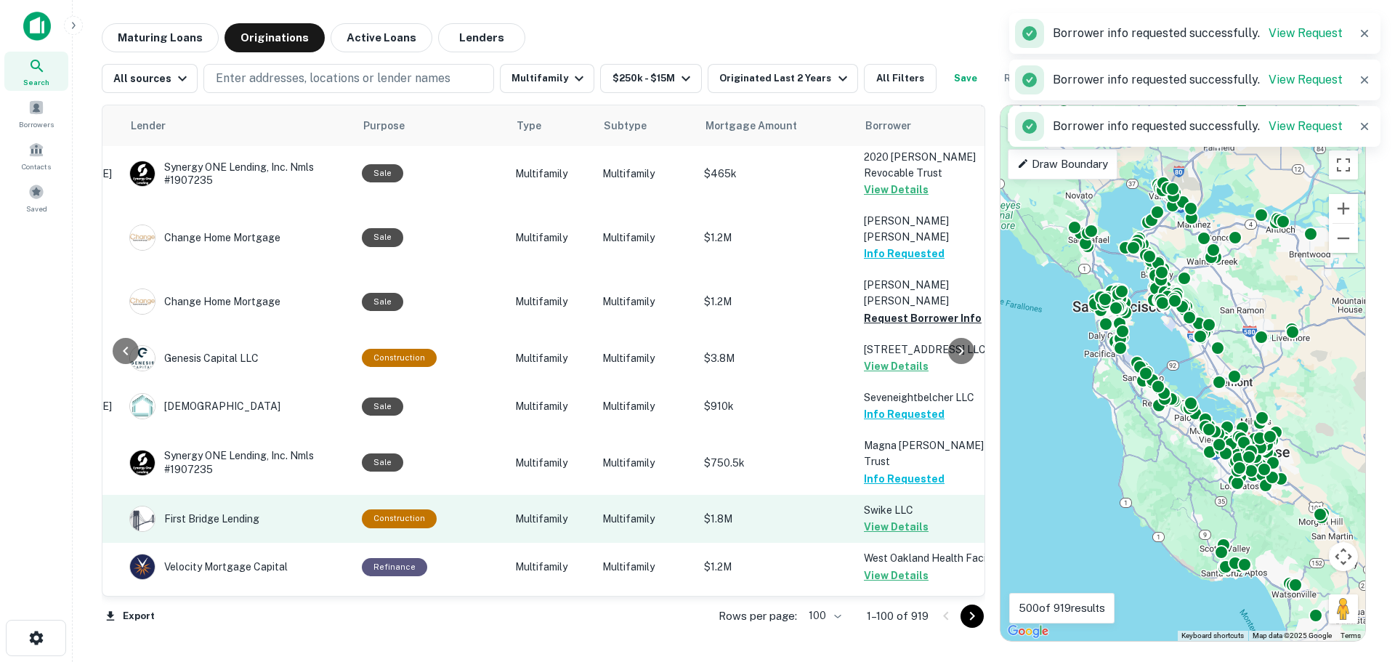
scroll to position [2179, 226]
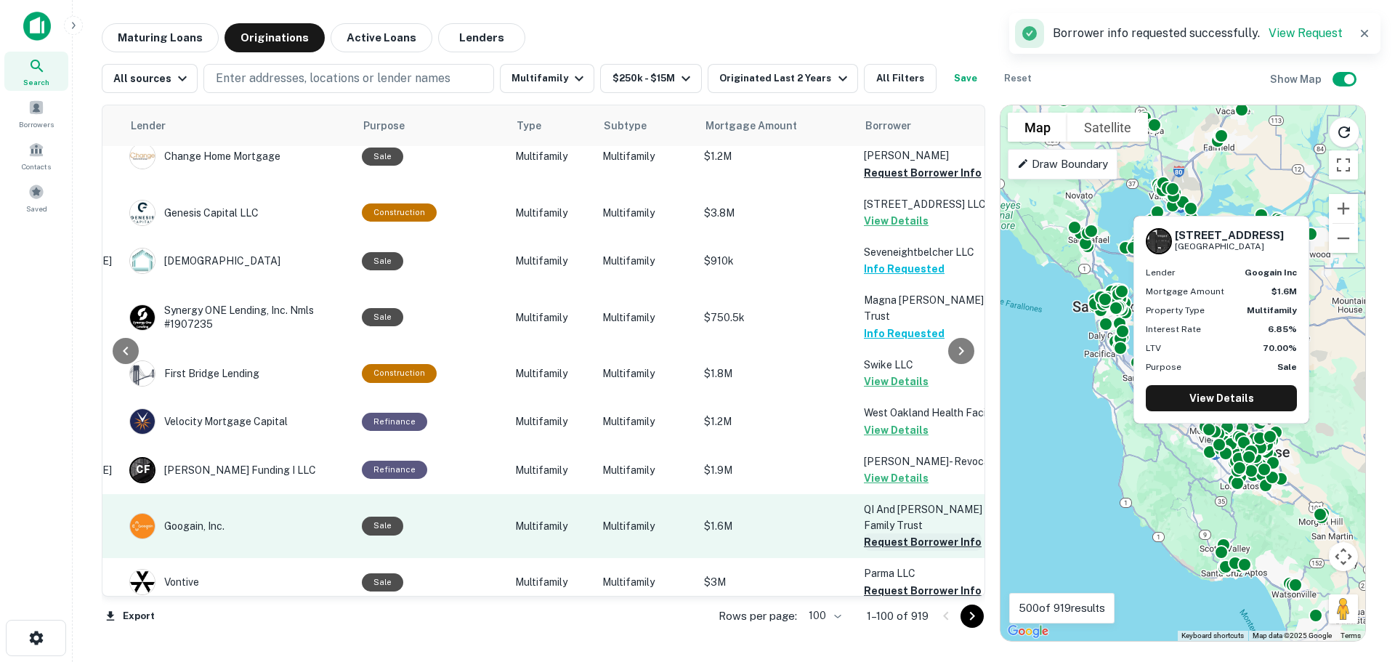
click at [878, 533] on button "Request Borrower Info" at bounding box center [923, 541] width 118 height 17
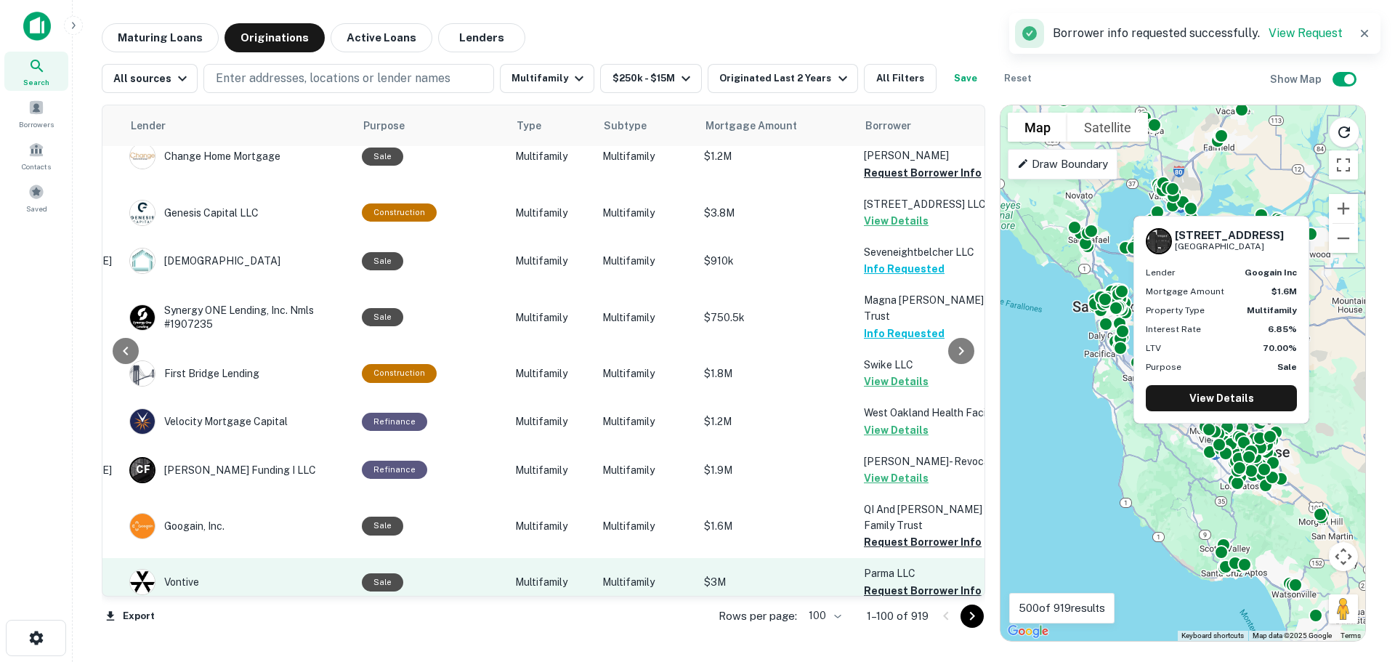
click at [883, 582] on button "Request Borrower Info" at bounding box center [923, 590] width 118 height 17
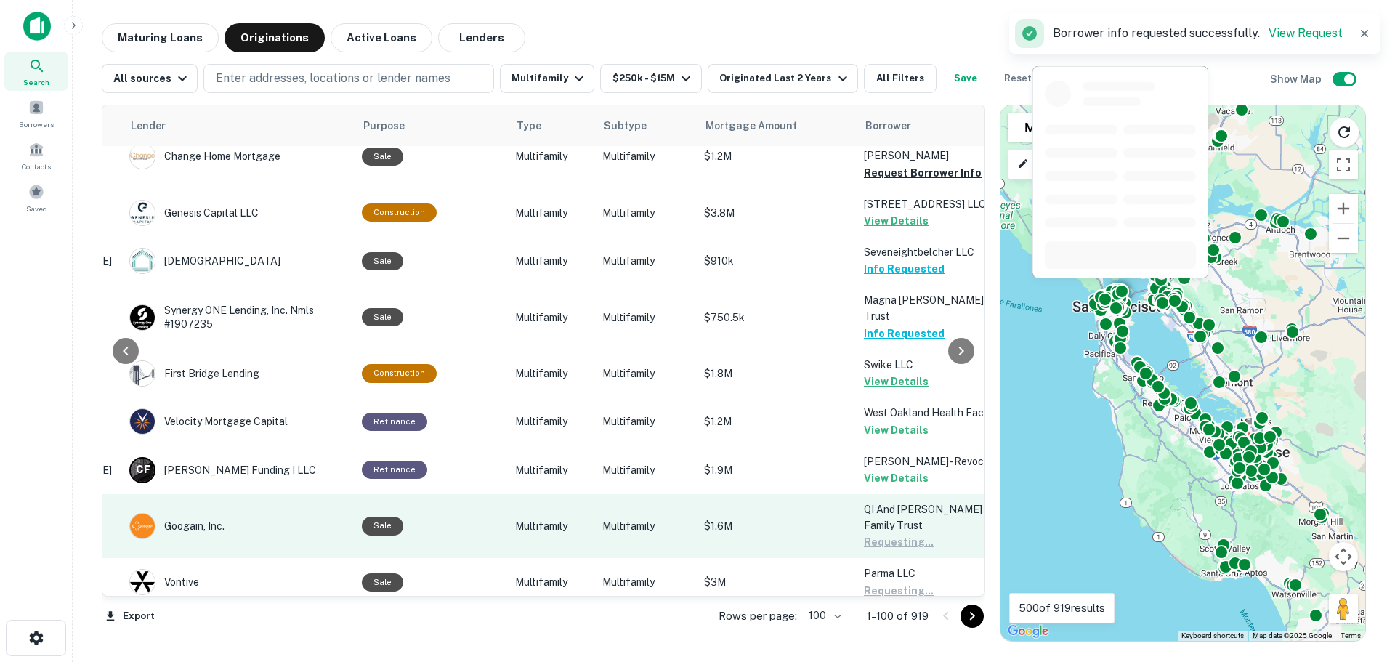
scroll to position [2324, 226]
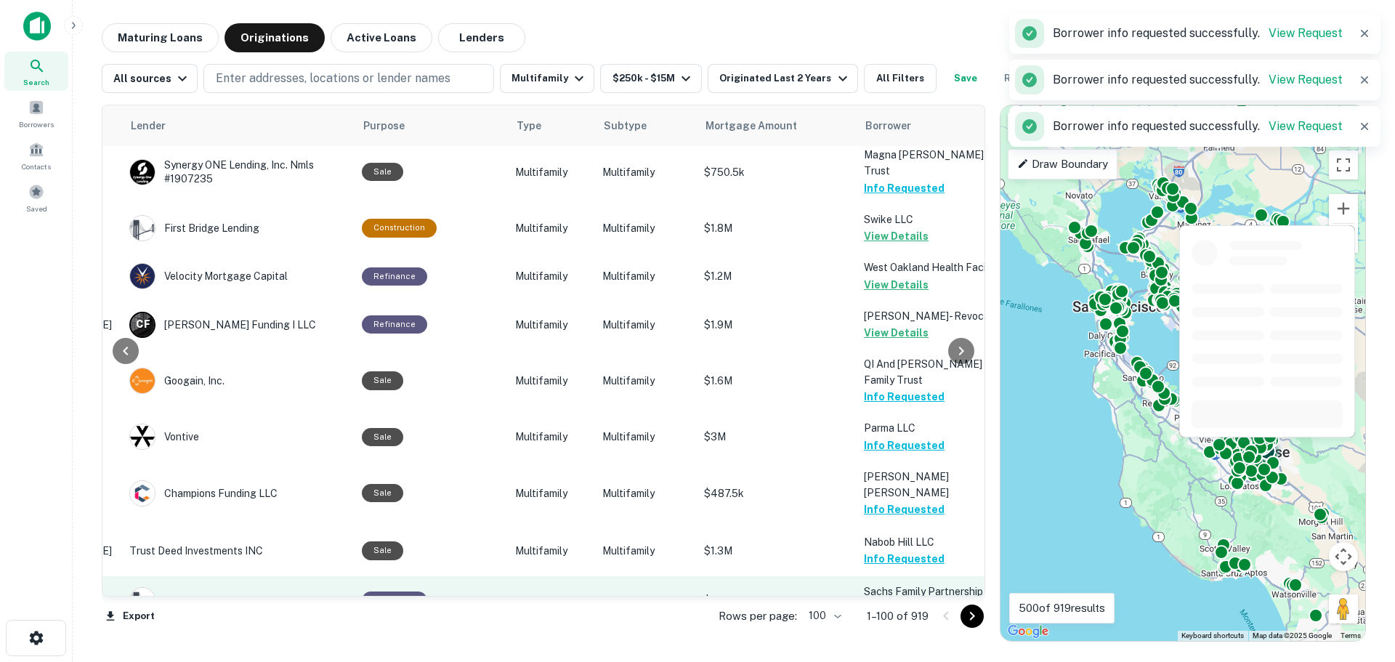
click at [871, 599] on button "Request Borrower Info" at bounding box center [923, 607] width 118 height 17
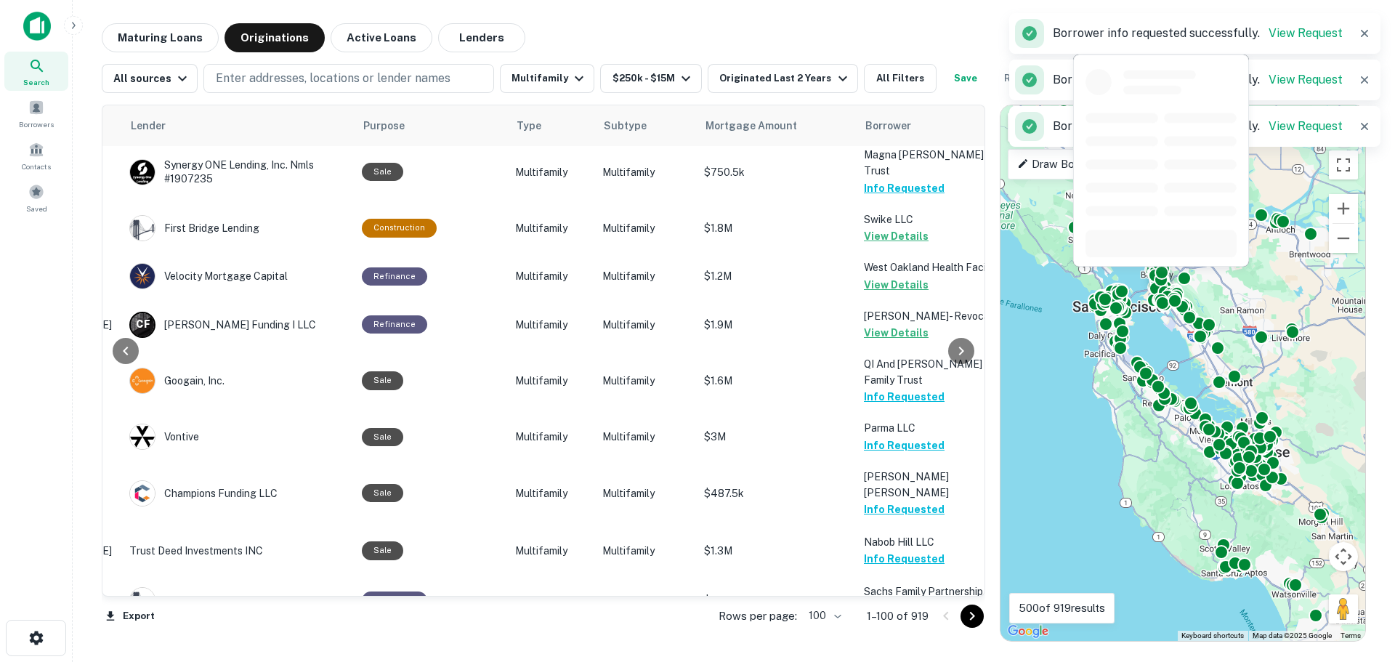
scroll to position [2615, 226]
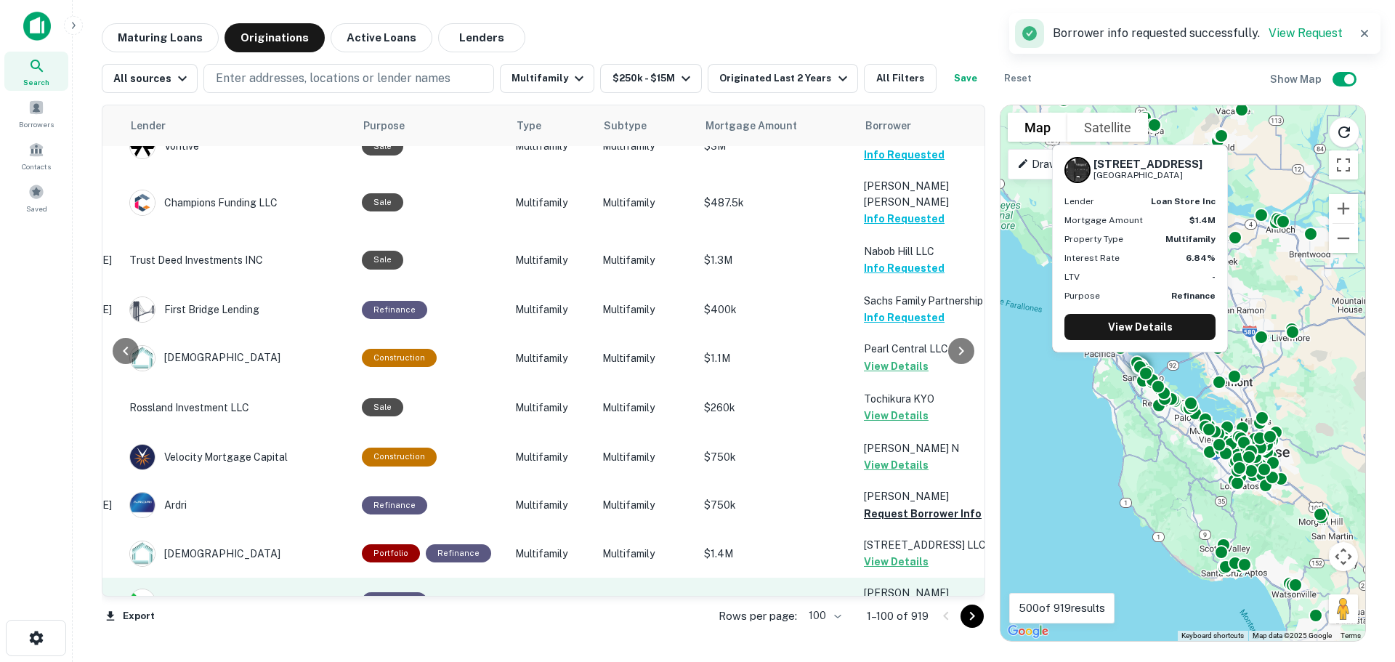
click at [880, 601] on button "Request Borrower Info" at bounding box center [923, 609] width 118 height 17
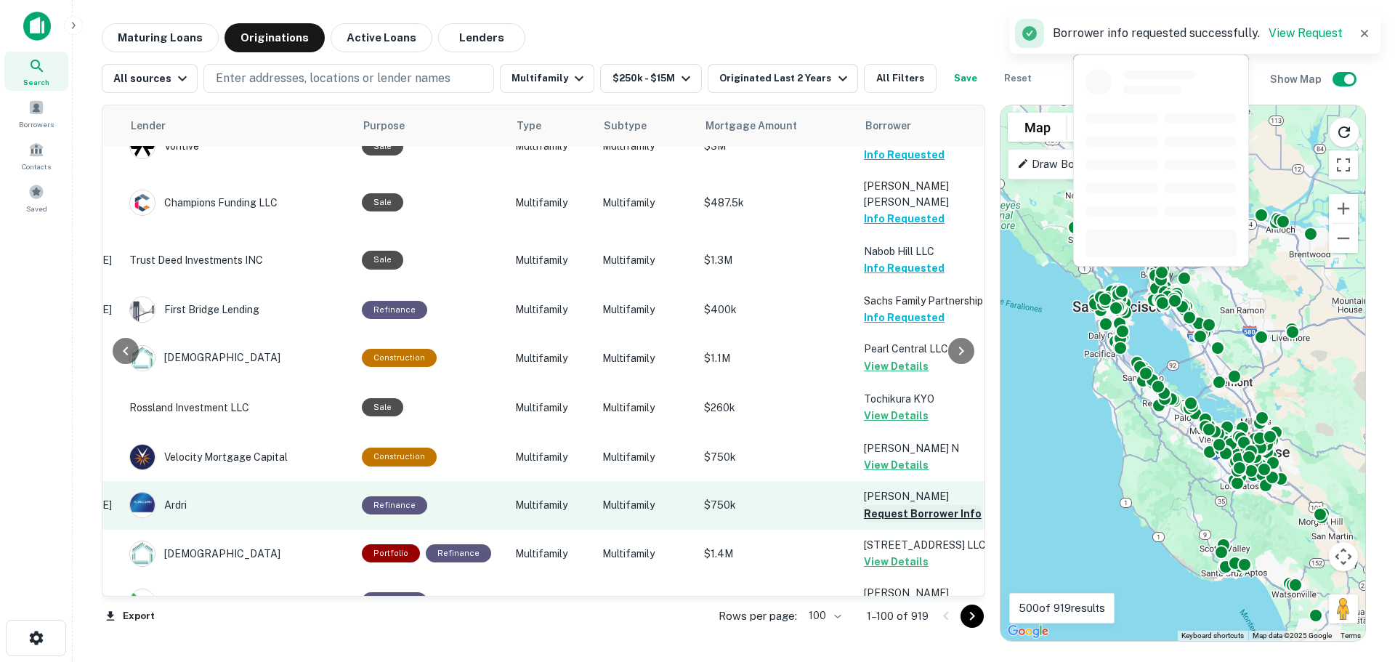
click at [883, 505] on button "Request Borrower Info" at bounding box center [923, 513] width 118 height 17
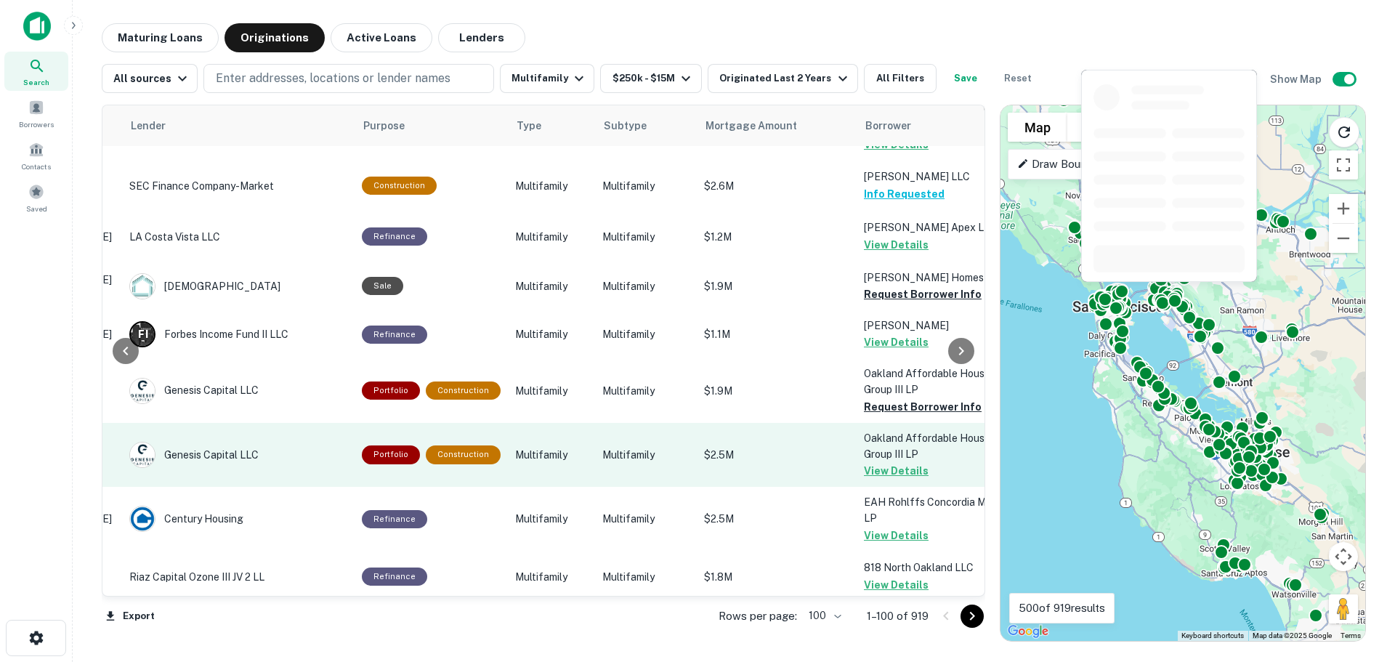
scroll to position [3196, 226]
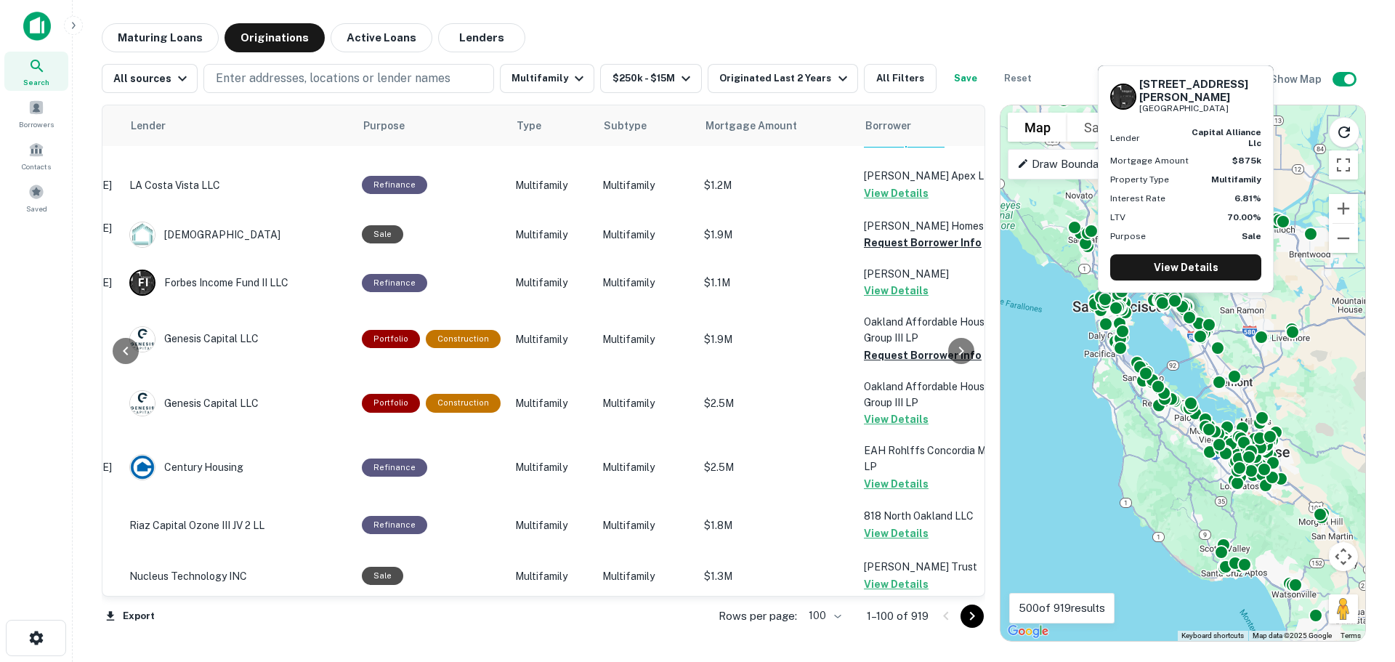
click at [880, 625] on button "Request Borrower Info" at bounding box center [923, 633] width 118 height 17
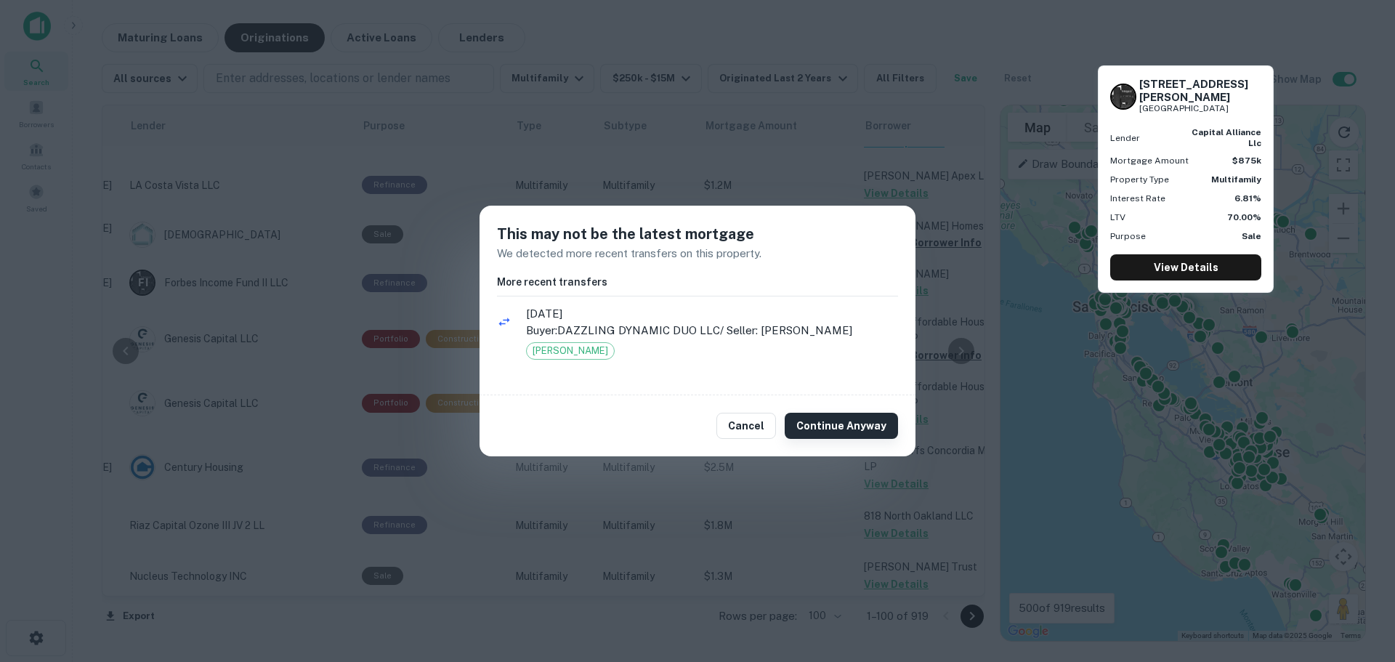
click at [880, 427] on button "Continue Anyway" at bounding box center [840, 426] width 113 height 26
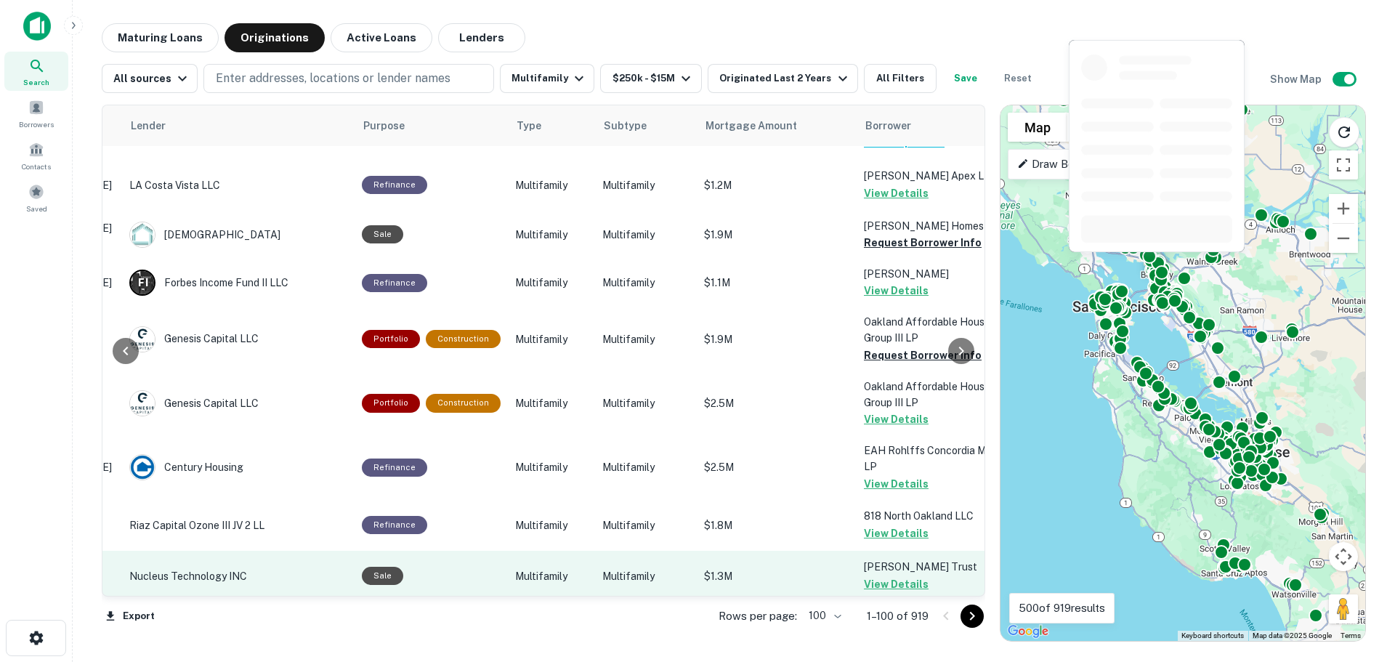
scroll to position [3341, 226]
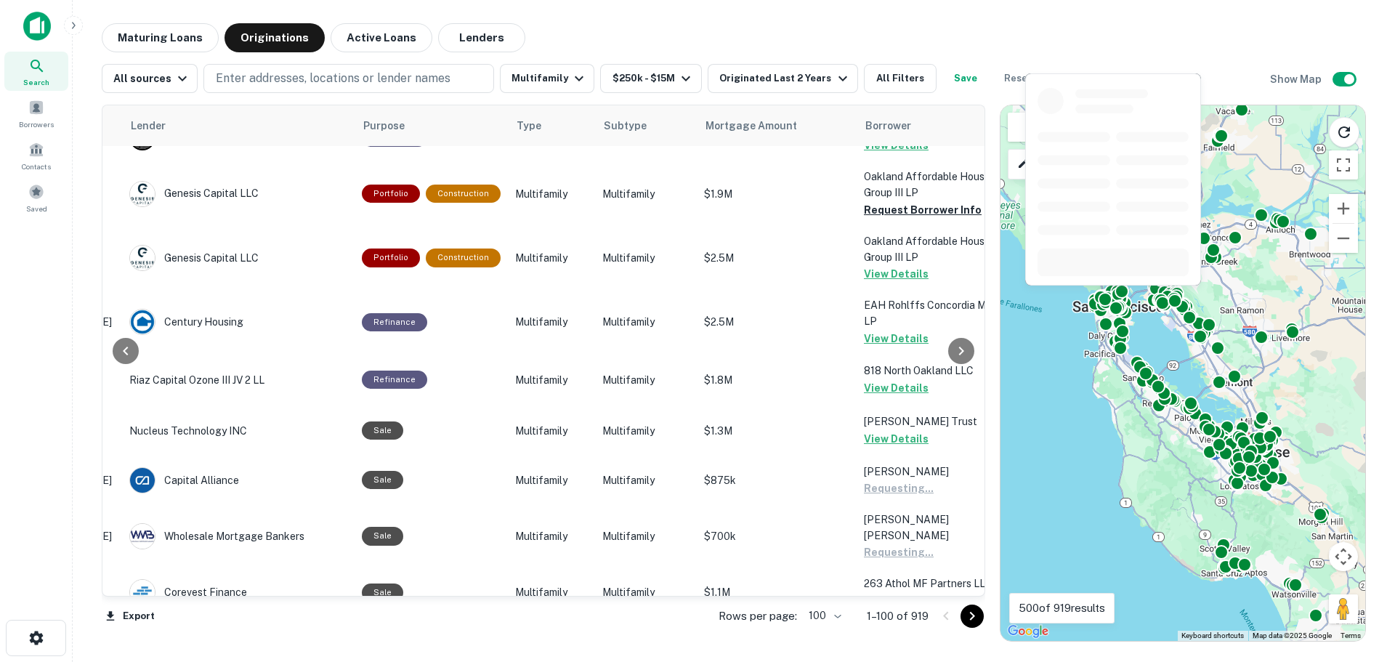
click at [898, 641] on button "Request Borrower Info" at bounding box center [923, 649] width 118 height 17
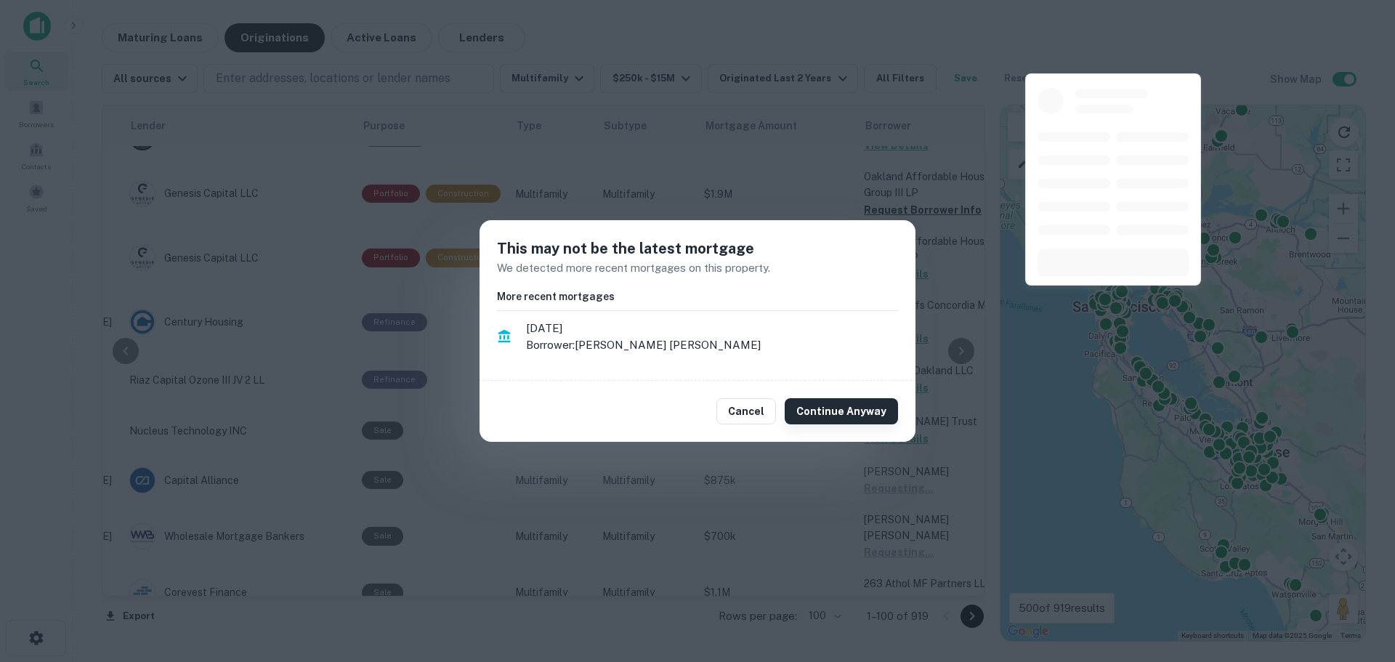
click at [849, 410] on button "Continue Anyway" at bounding box center [840, 411] width 113 height 26
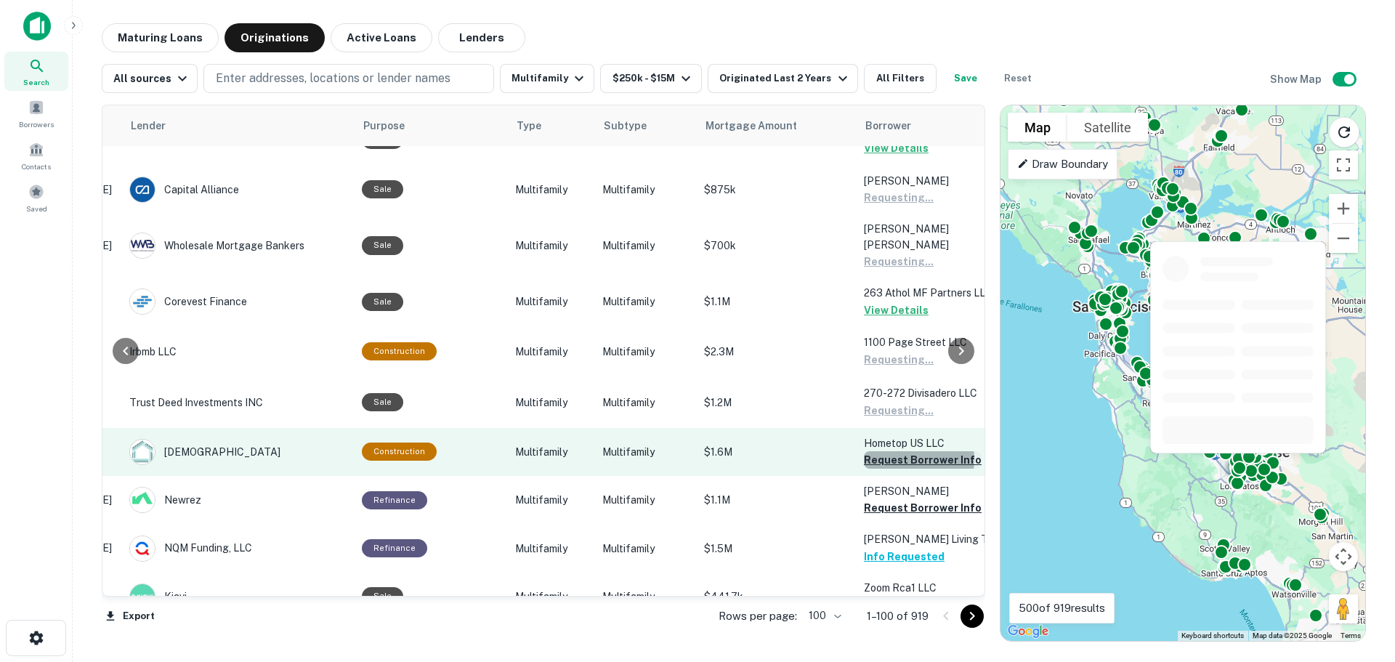
click at [893, 451] on button "Request Borrower Info" at bounding box center [923, 459] width 118 height 17
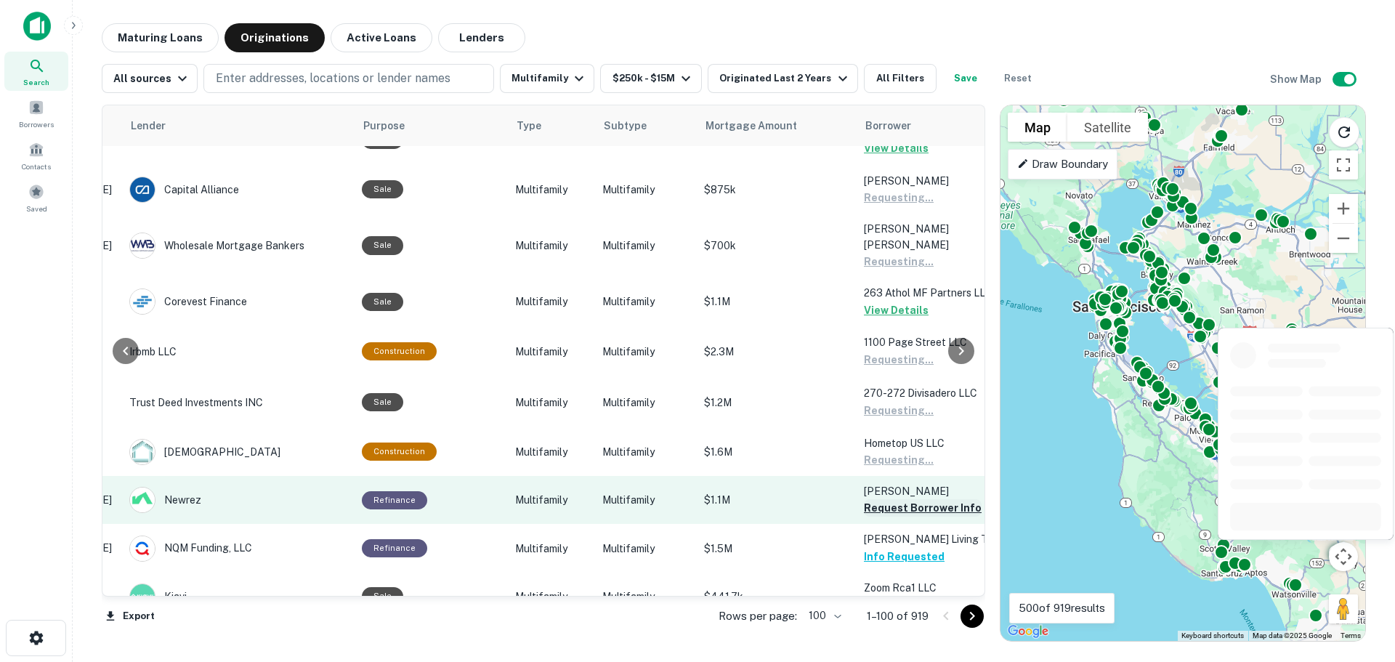
click at [891, 499] on button "Request Borrower Info" at bounding box center [923, 507] width 118 height 17
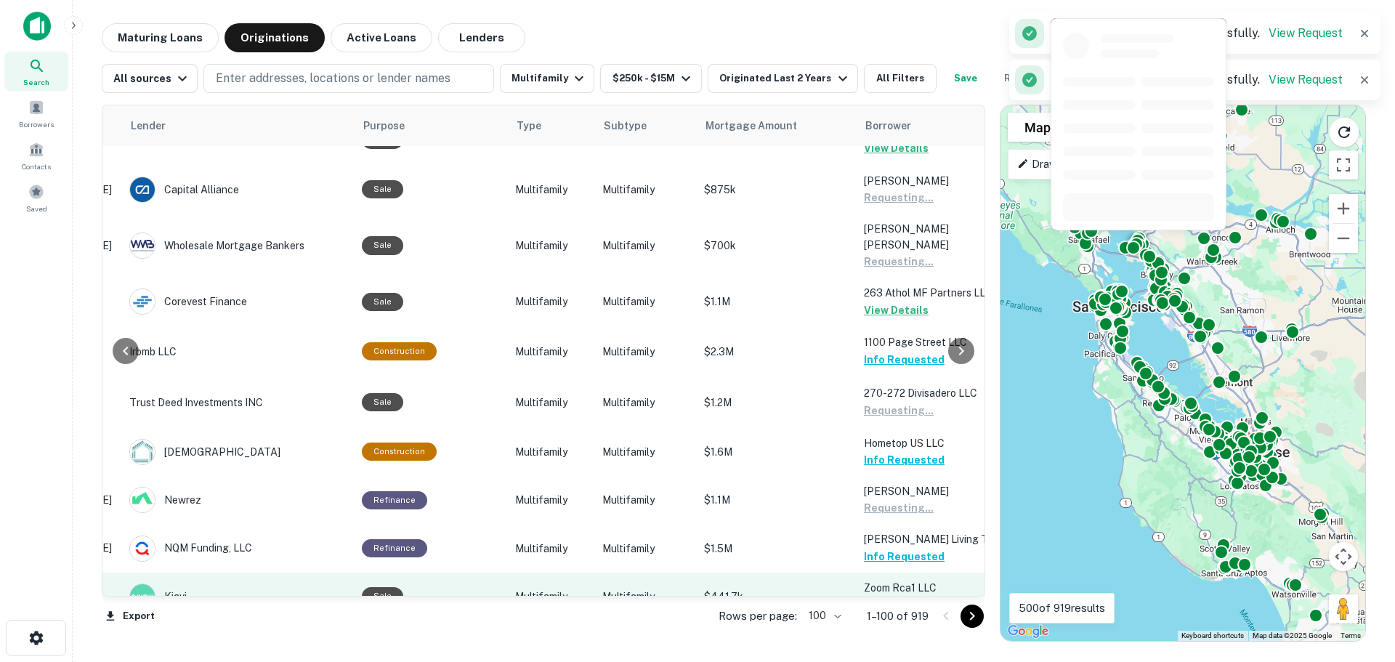
click at [882, 596] on button "Request Borrower Info" at bounding box center [923, 604] width 118 height 17
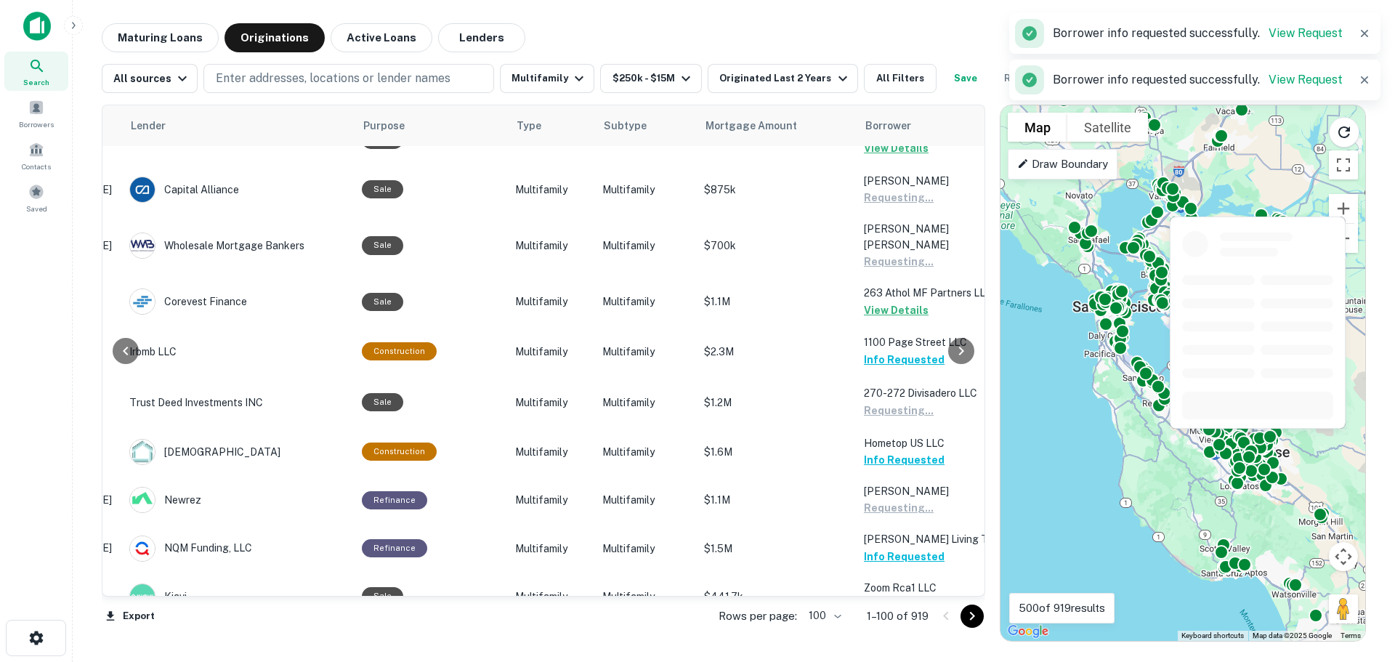
click at [882, 644] on button "Request Borrower Info" at bounding box center [923, 652] width 118 height 17
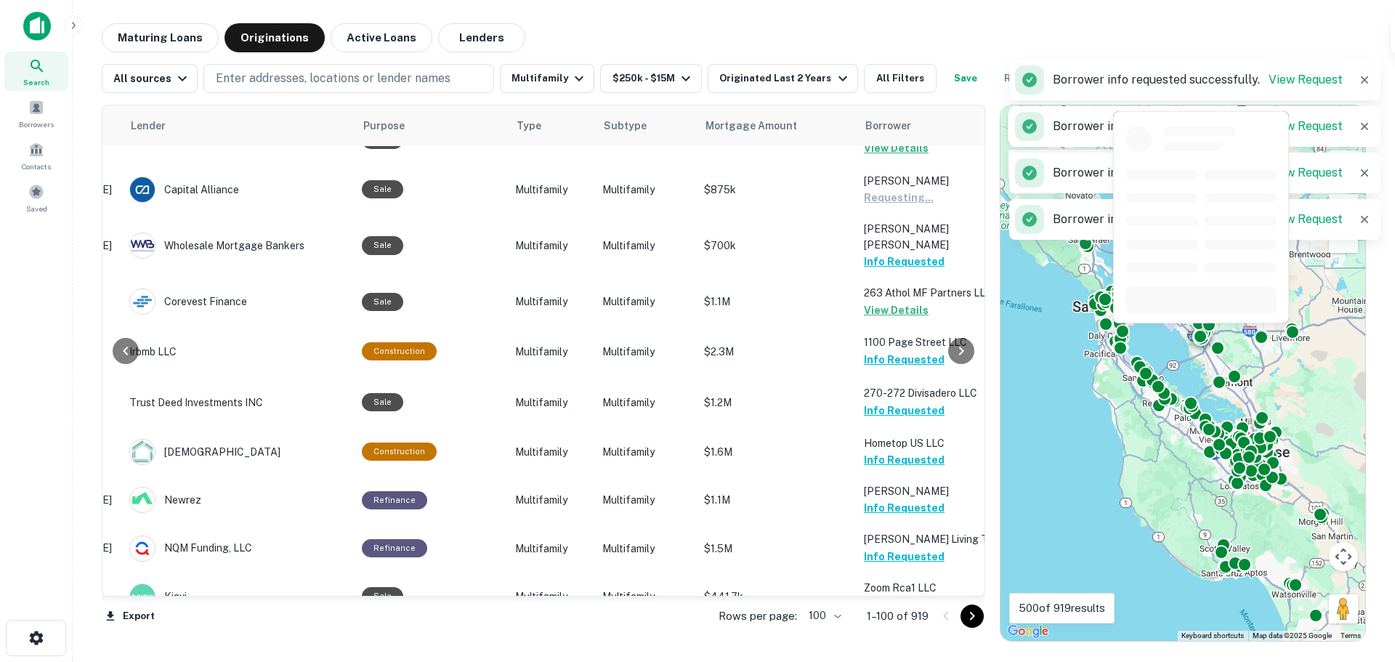
scroll to position [3777, 226]
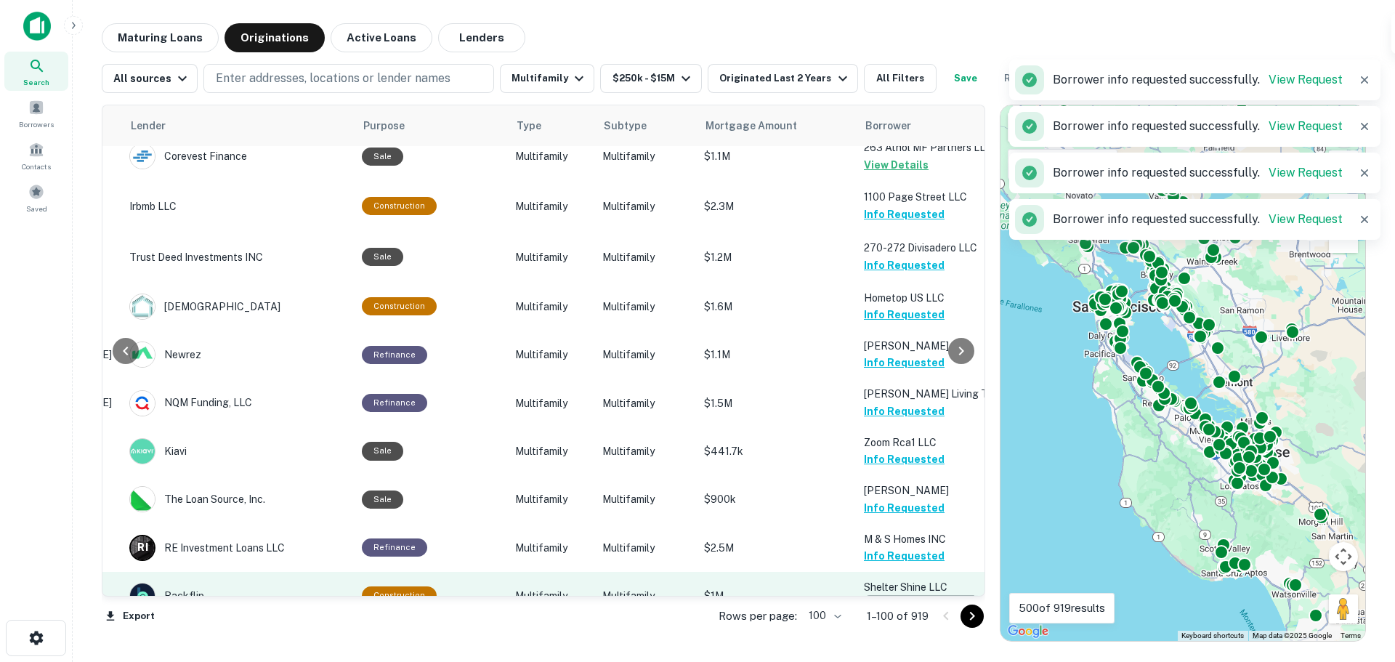
click at [888, 595] on button "Request Borrower Info" at bounding box center [923, 603] width 118 height 17
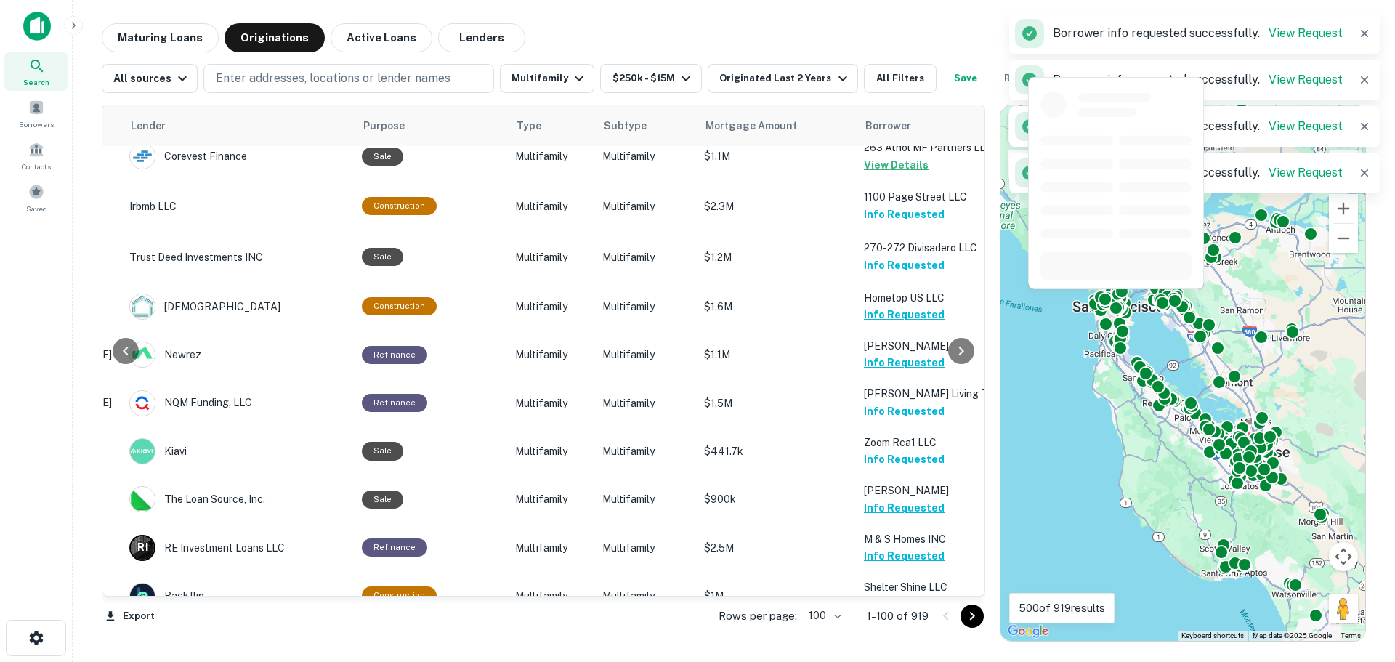
click at [891, 644] on button "Request Borrower Info" at bounding box center [923, 652] width 118 height 17
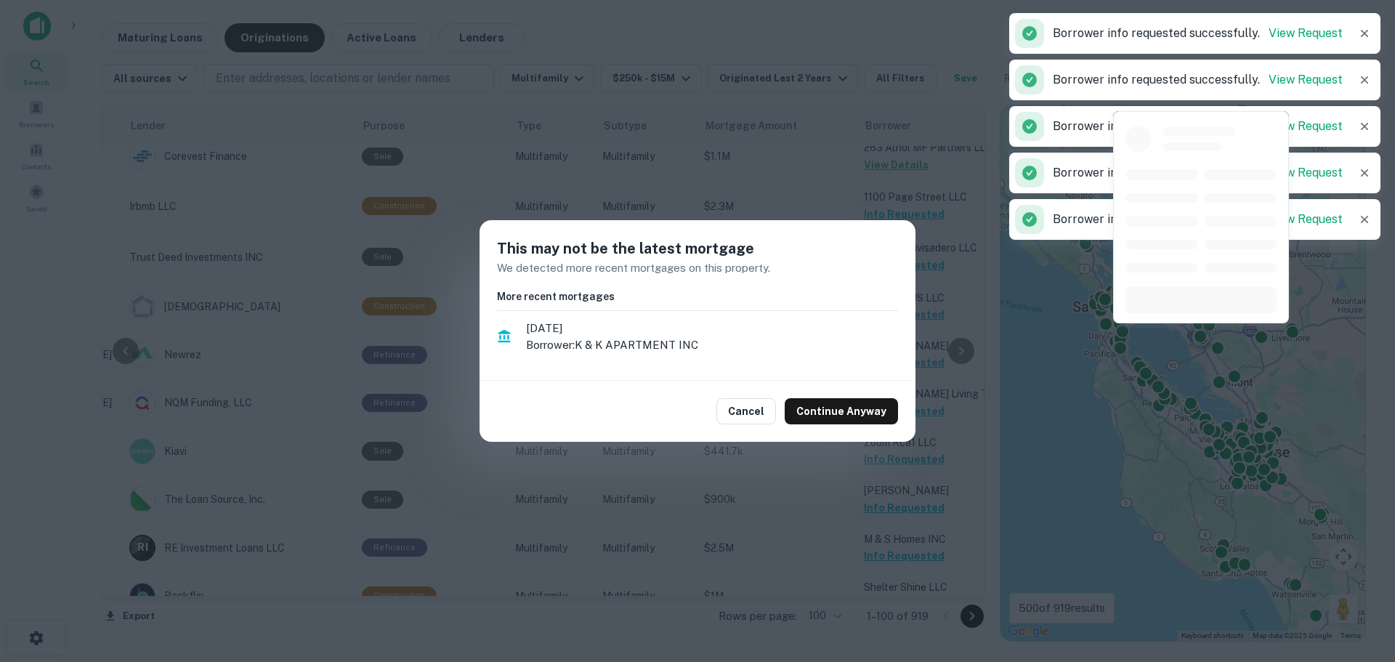
click at [843, 418] on button "Continue Anyway" at bounding box center [840, 411] width 113 height 26
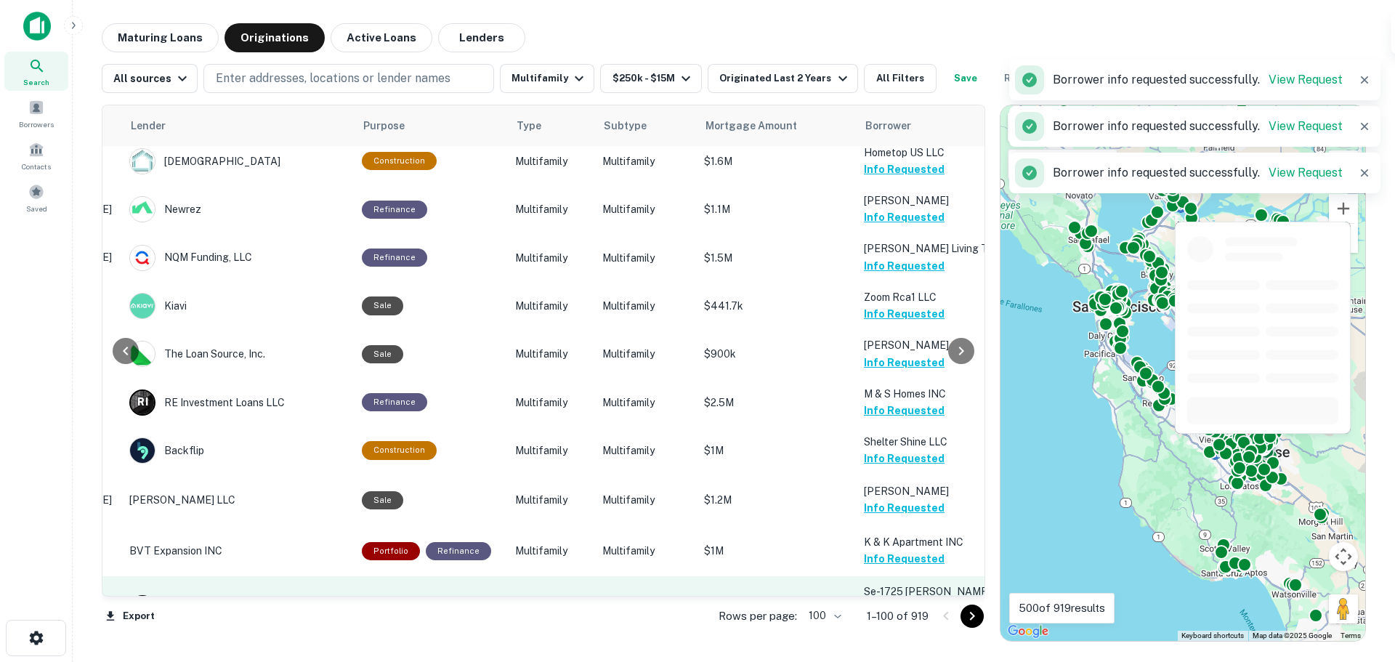
scroll to position [4068, 226]
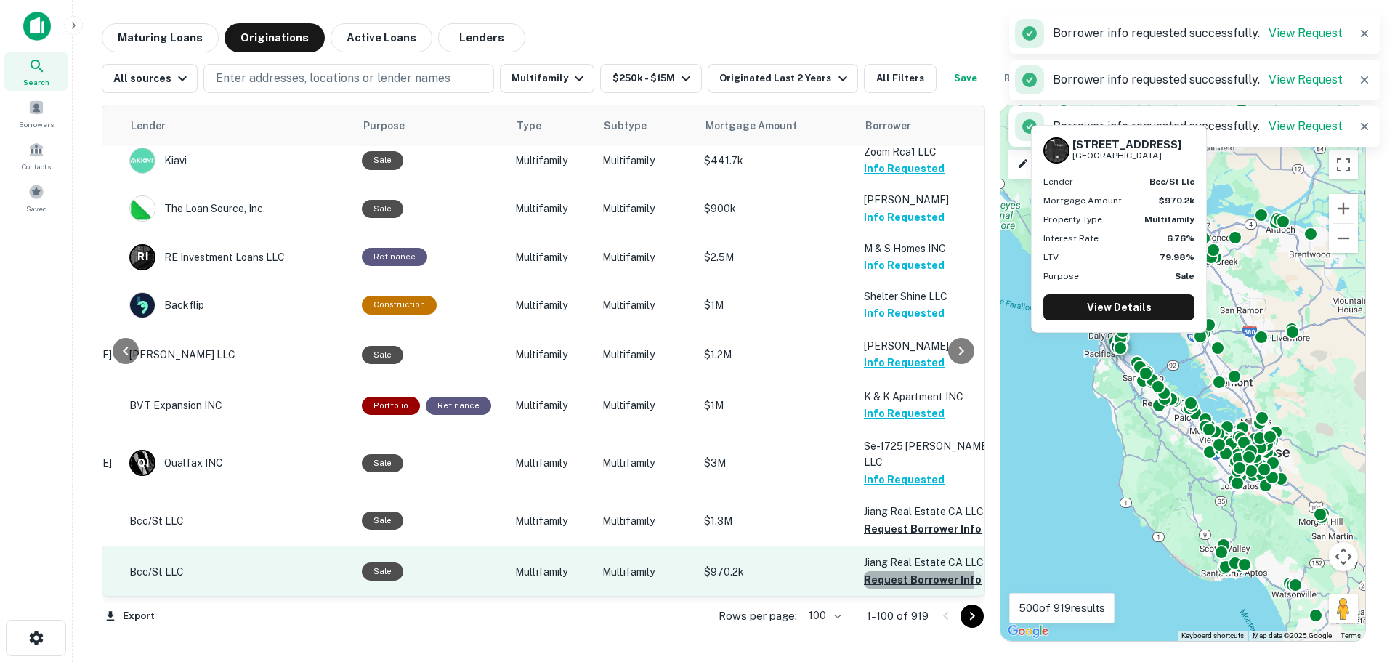
click at [899, 571] on button "Request Borrower Info" at bounding box center [923, 579] width 118 height 17
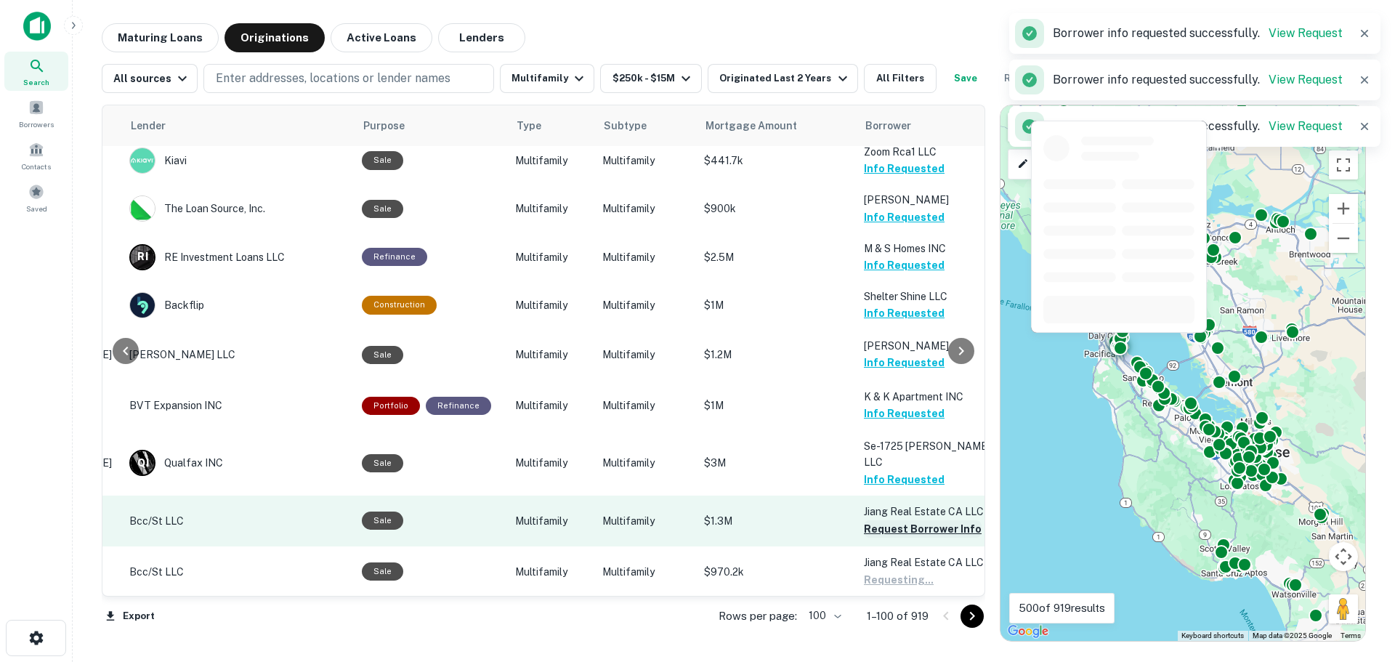
click at [894, 520] on button "Request Borrower Info" at bounding box center [923, 528] width 118 height 17
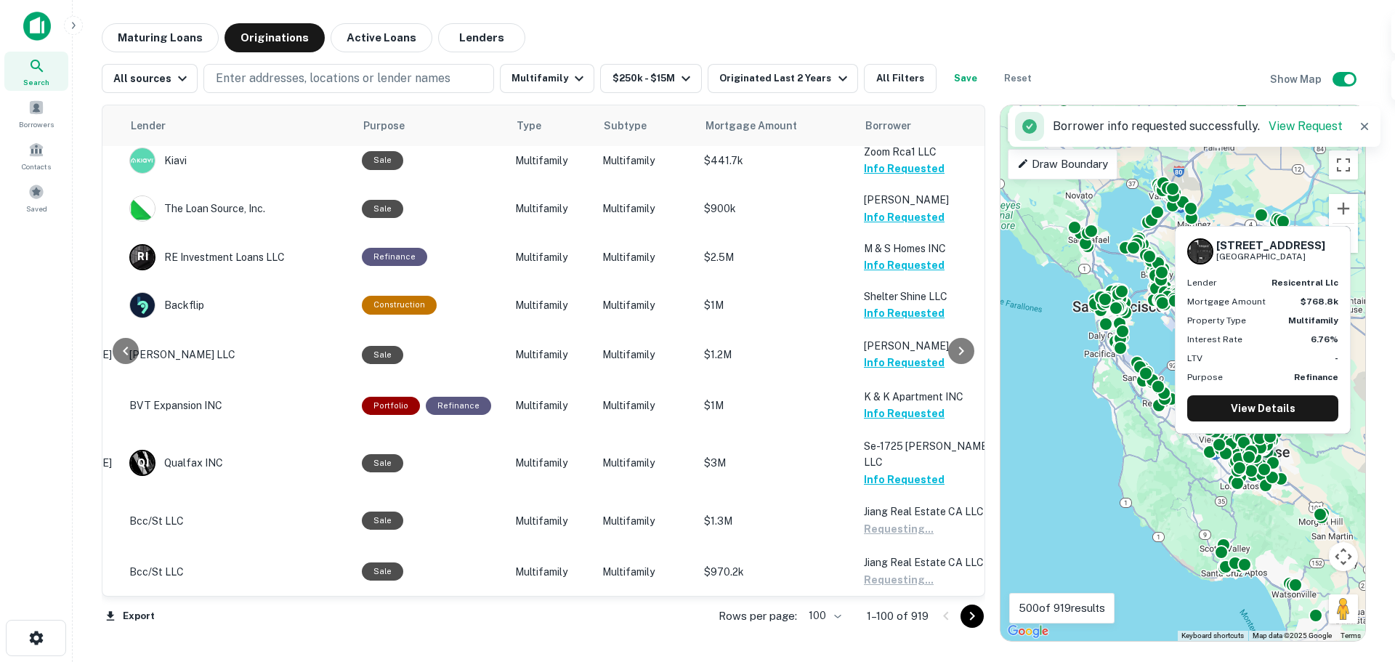
click at [898, 620] on button "Request Borrower Info" at bounding box center [923, 628] width 118 height 17
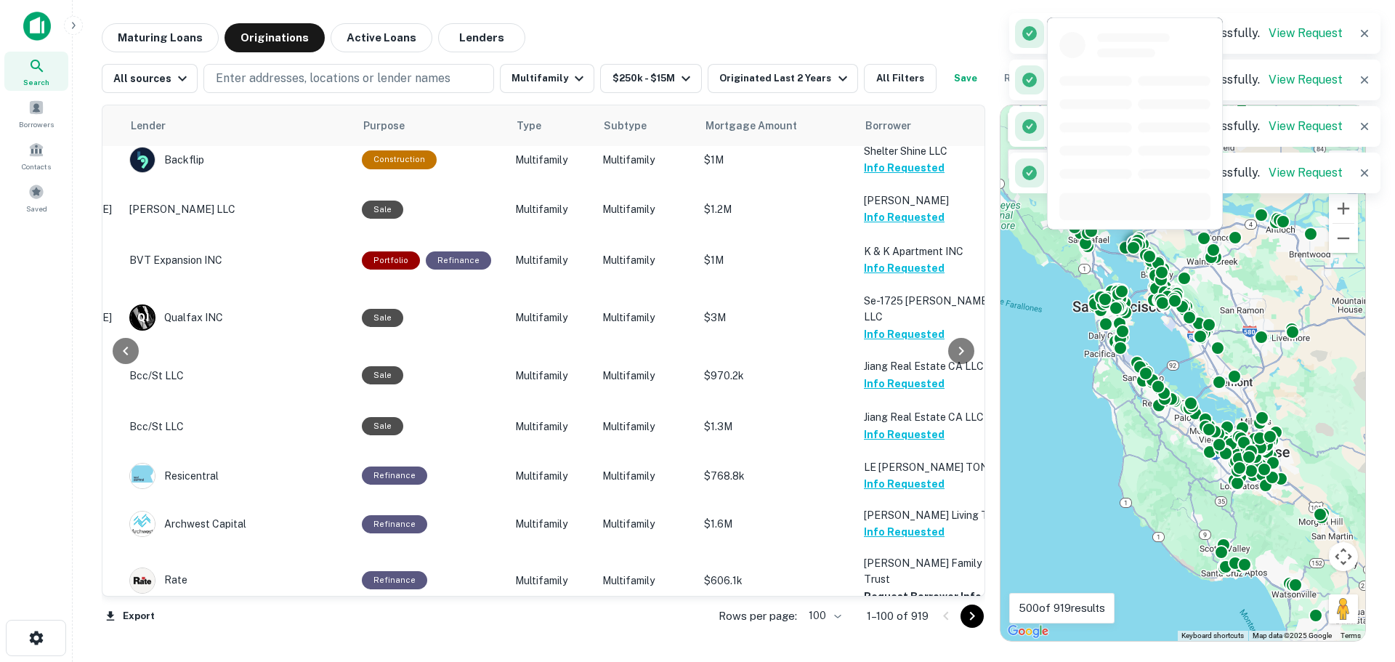
scroll to position [4358, 226]
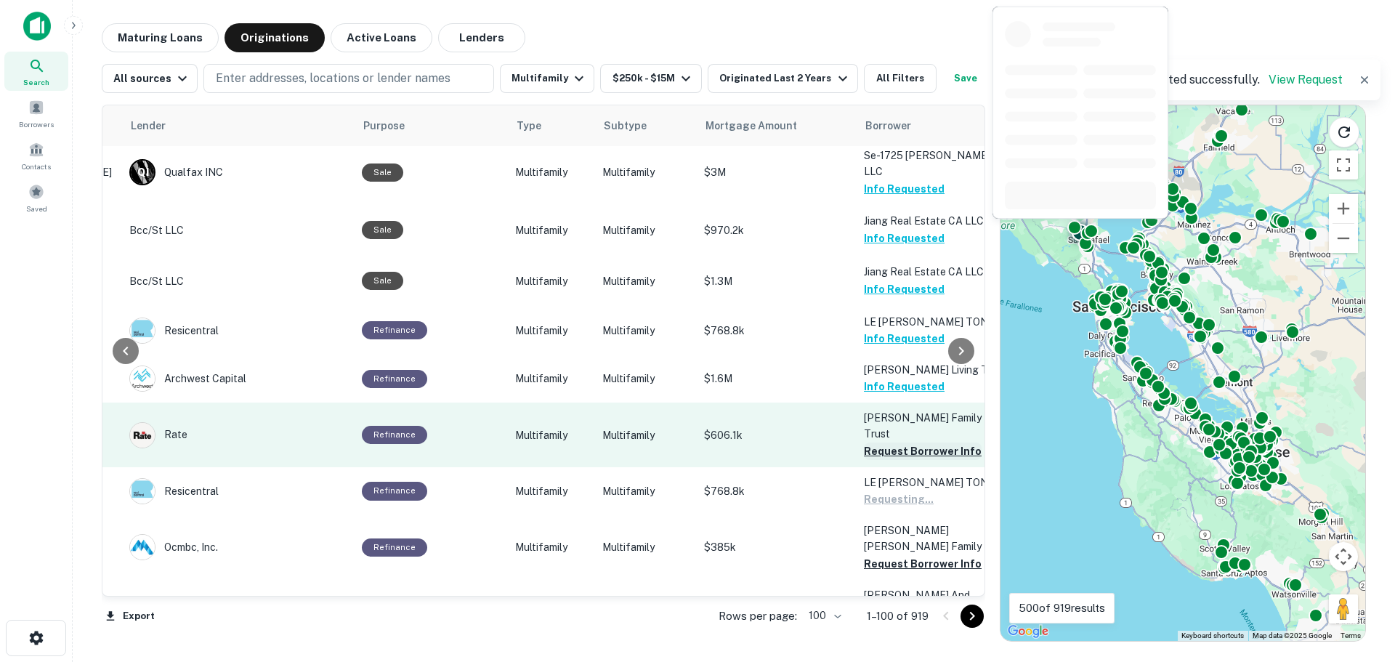
click at [880, 442] on button "Request Borrower Info" at bounding box center [923, 450] width 118 height 17
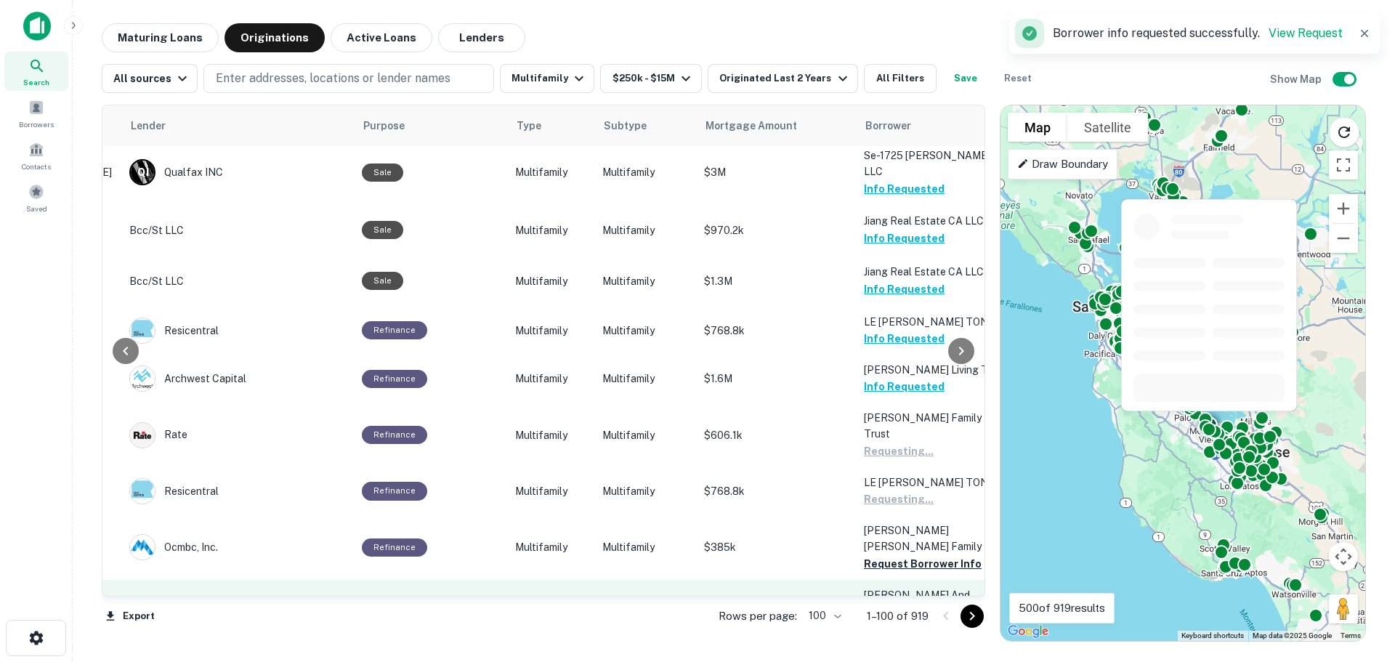
click at [893, 555] on button "Request Borrower Info" at bounding box center [923, 563] width 118 height 17
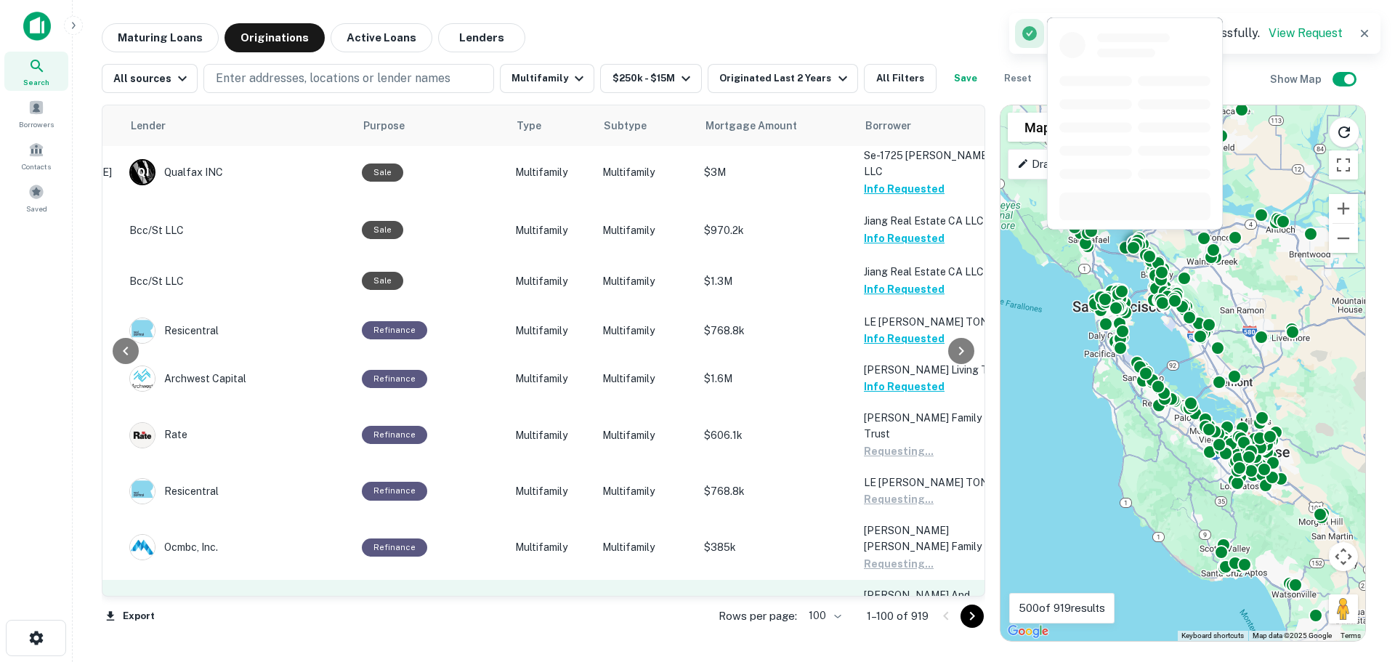
click at [888, 635] on button "Request Borrower Info" at bounding box center [923, 643] width 118 height 17
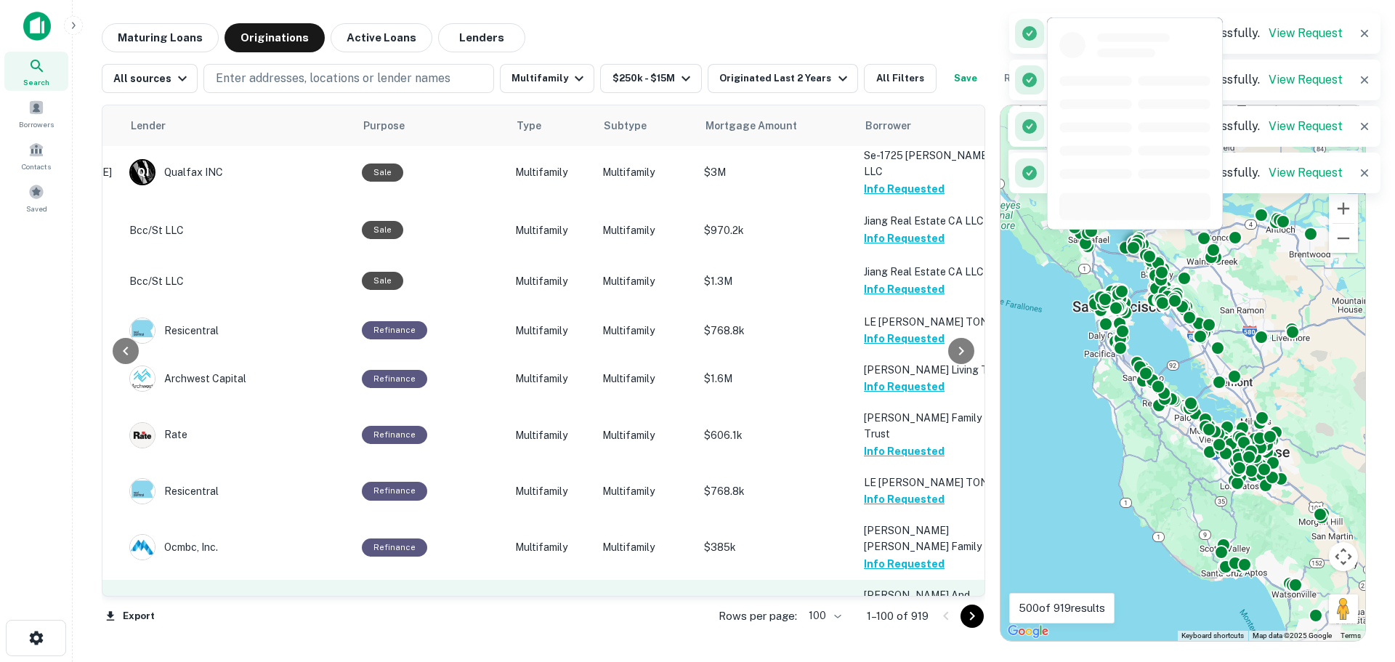
scroll to position [4476, 226]
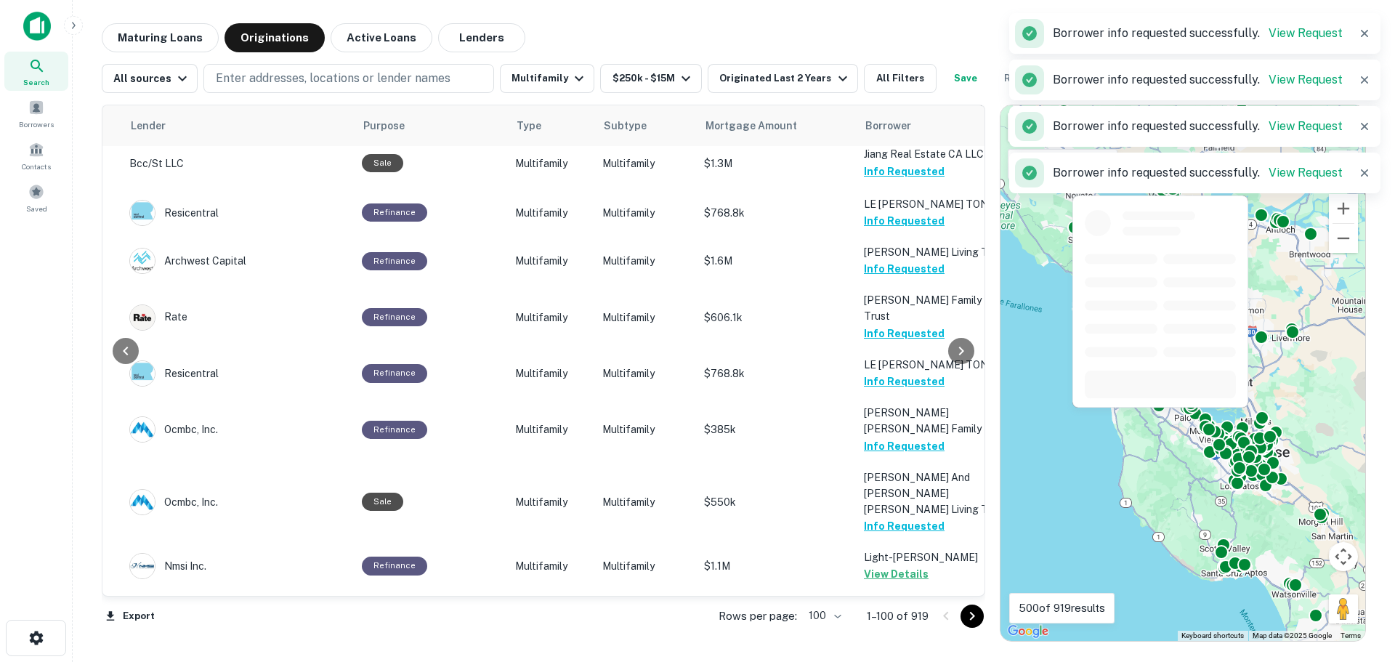
click at [875, 614] on button "Request Borrower Info" at bounding box center [923, 622] width 118 height 17
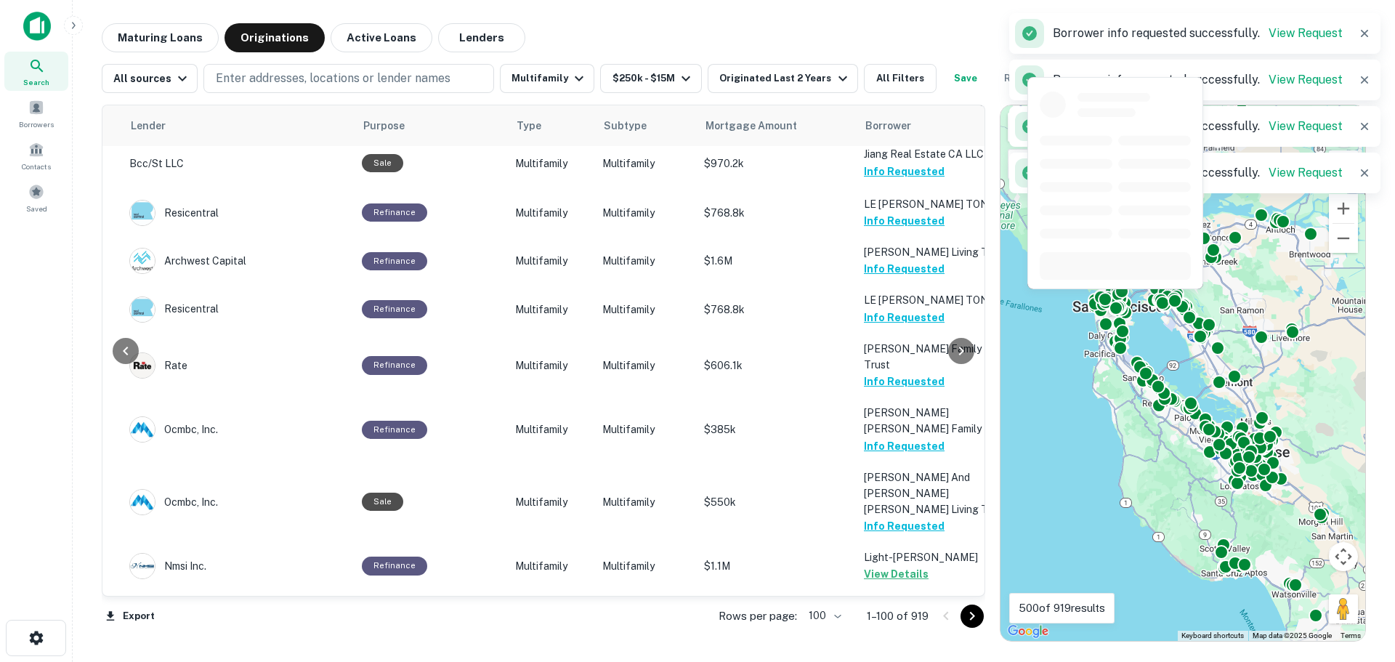
scroll to position [4503, 226]
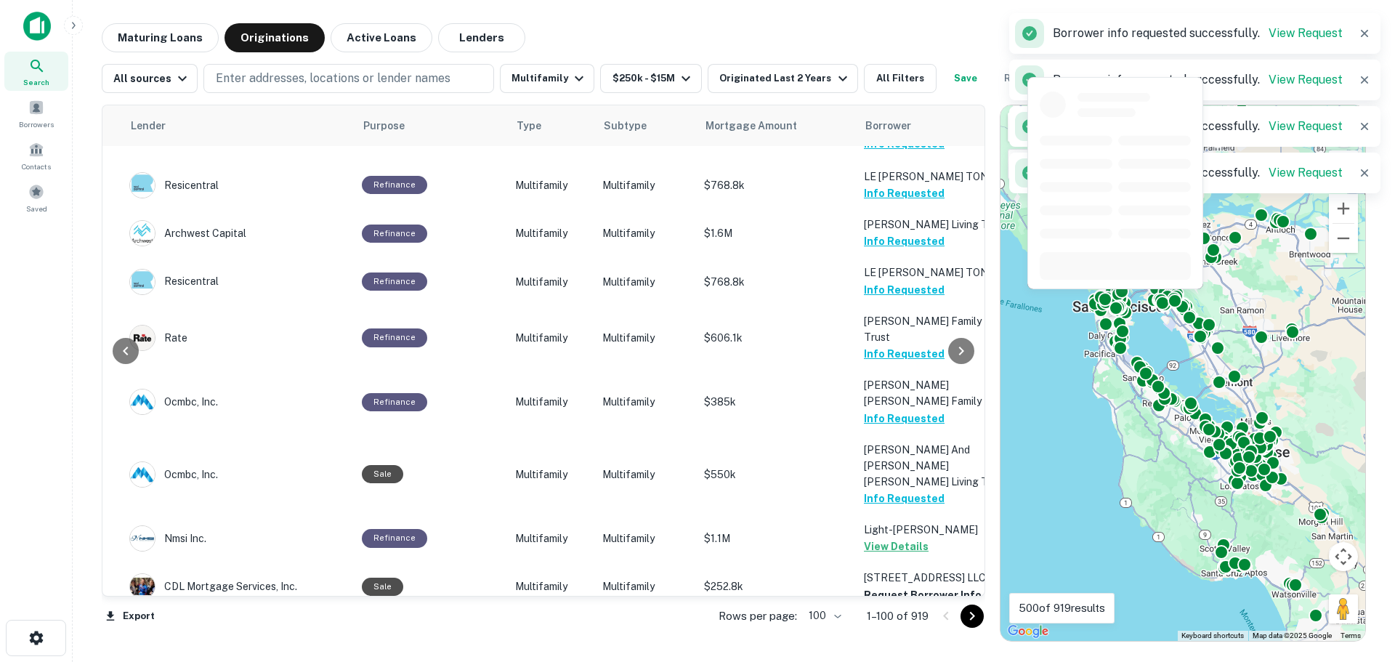
click at [878, 634] on button "Request Borrower Info" at bounding box center [923, 642] width 118 height 17
